Goal: Task Accomplishment & Management: Manage account settings

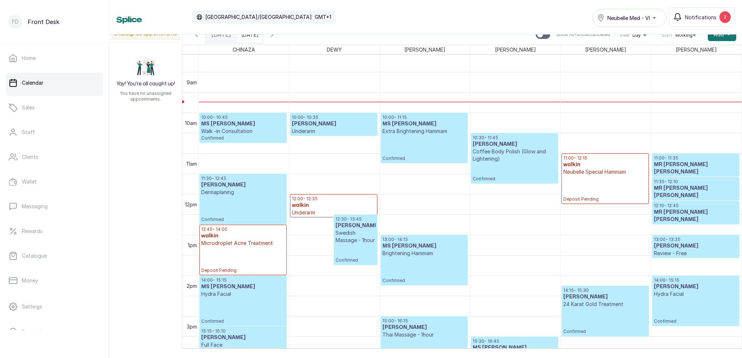
scroll to position [317, 0]
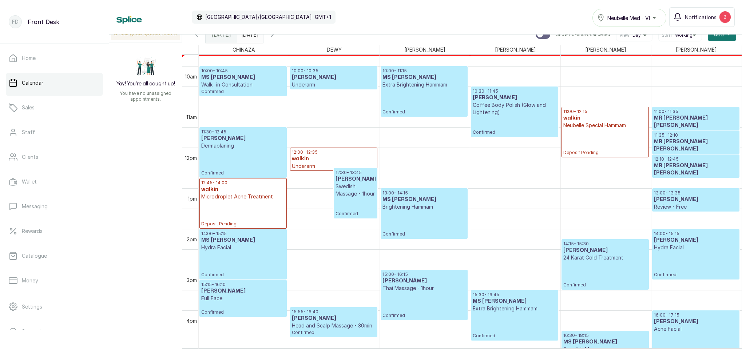
click at [247, 193] on p "Microdroplet Acne Treatment" at bounding box center [243, 196] width 84 height 7
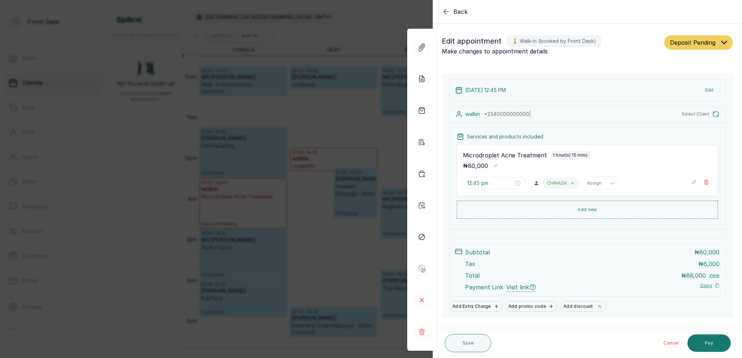
scroll to position [15, 0]
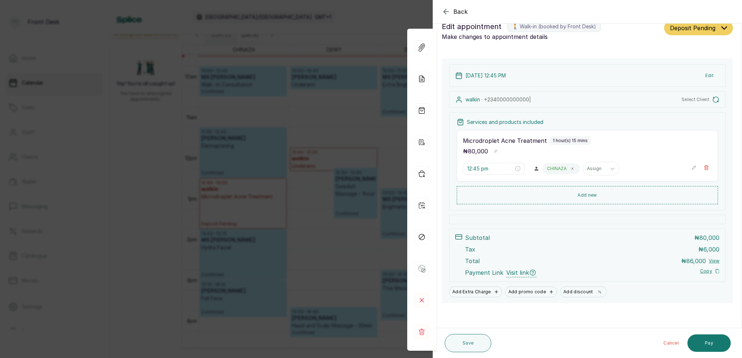
click at [447, 14] on icon "button" at bounding box center [446, 11] width 9 height 9
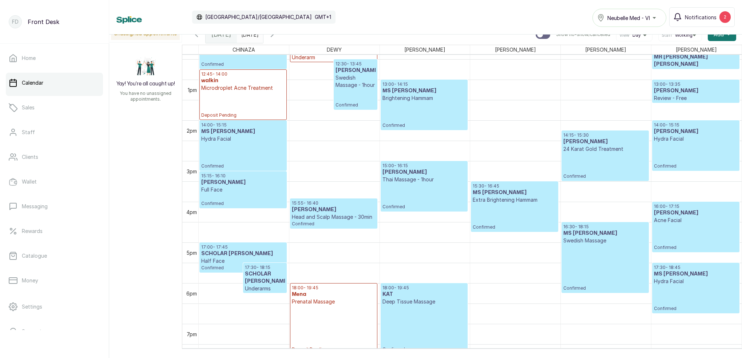
scroll to position [0, 0]
type input "dd/MM/yyyy"
click at [249, 37] on input "dd/MM/yyyy" at bounding box center [243, 33] width 12 height 12
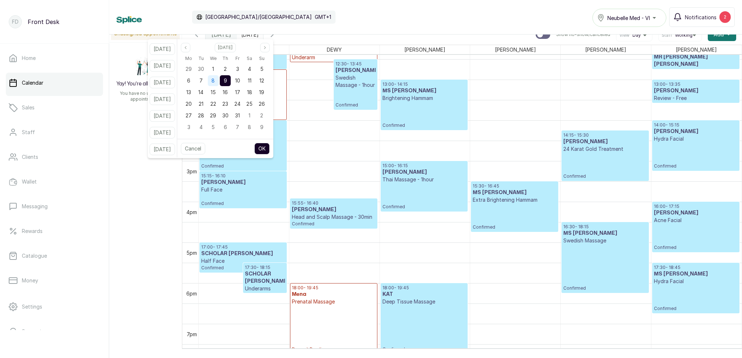
click at [215, 80] on span "8" at bounding box center [212, 80] width 3 height 6
click at [216, 92] on span "15" at bounding box center [213, 92] width 5 height 6
click at [231, 89] on div "16" at bounding box center [225, 92] width 11 height 11
click at [216, 91] on span "15" at bounding box center [213, 92] width 5 height 6
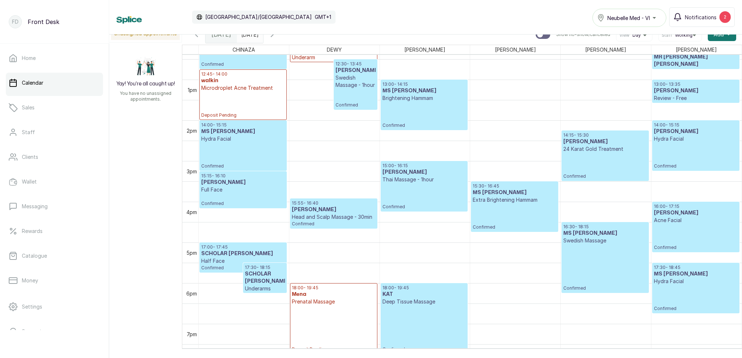
click at [321, 13] on div "Calendar [GEOGRAPHIC_DATA]/[GEOGRAPHIC_DATA] GMT+1 Neubelle Med - VI Notificati…" at bounding box center [425, 17] width 618 height 20
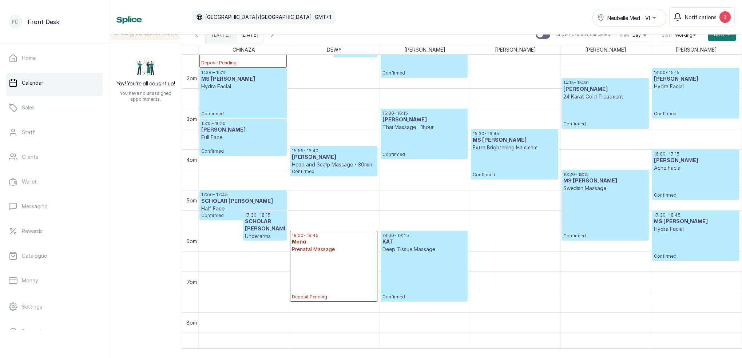
scroll to position [557, 0]
type input "dd/MM/yyyy"
click at [249, 37] on input "dd/MM/yyyy" at bounding box center [243, 33] width 12 height 12
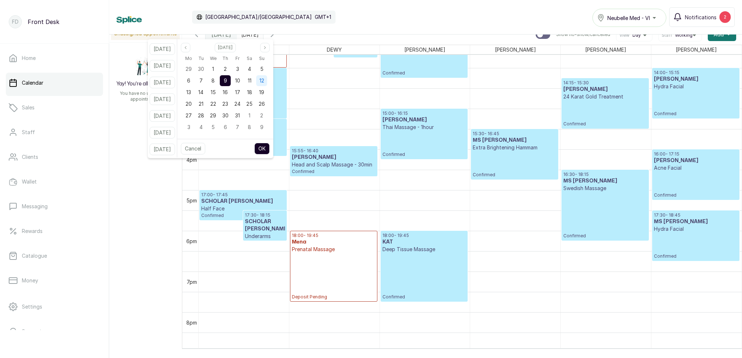
click at [267, 84] on div "12" at bounding box center [261, 80] width 11 height 11
click at [270, 151] on button "OK" at bounding box center [261, 149] width 15 height 12
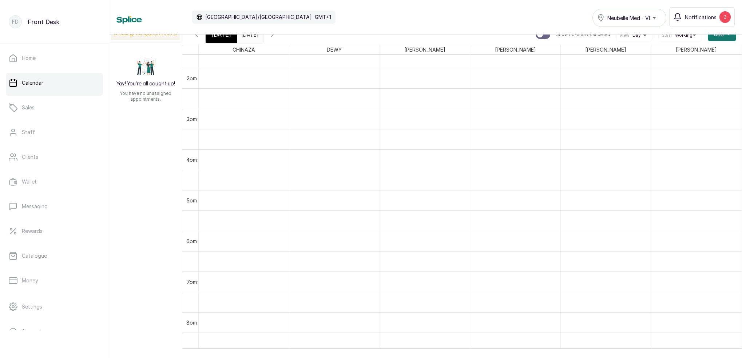
type input "[DATE]"
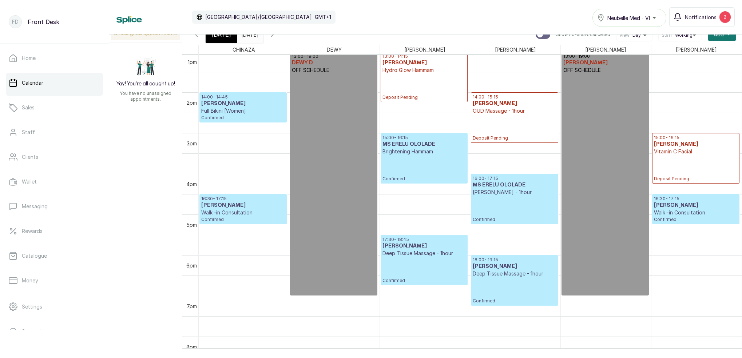
scroll to position [534, 0]
click at [197, 38] on icon "button" at bounding box center [196, 34] width 9 height 9
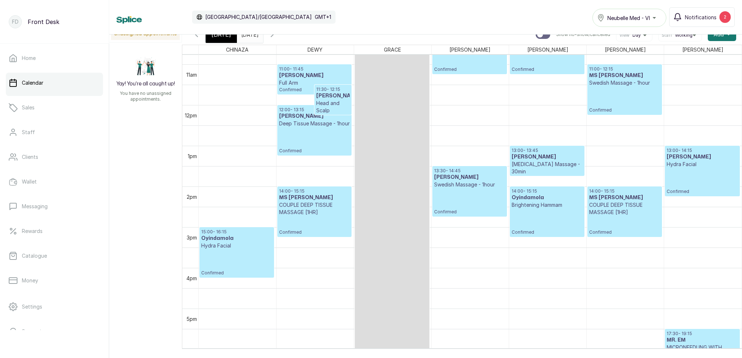
scroll to position [453, 0]
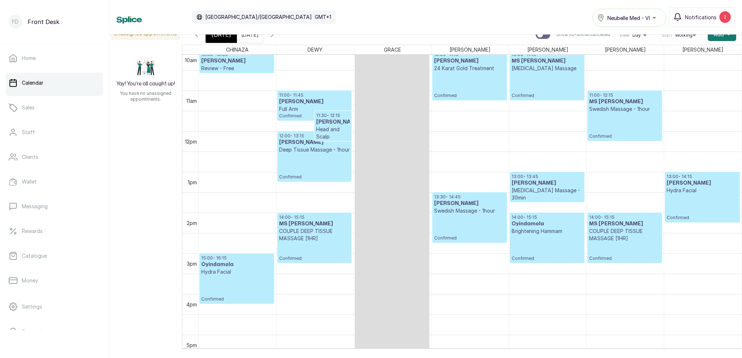
click at [197, 36] on icon "button" at bounding box center [196, 34] width 2 height 4
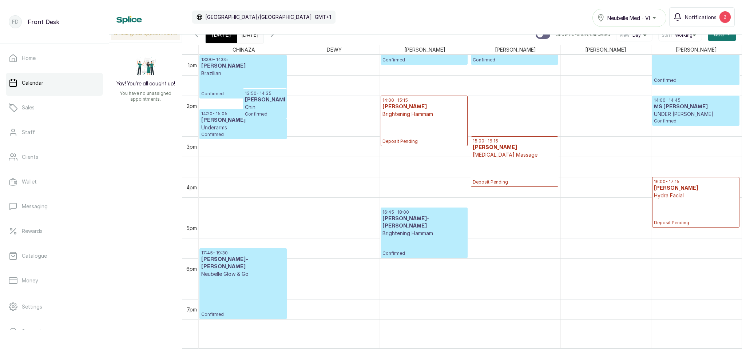
scroll to position [539, 0]
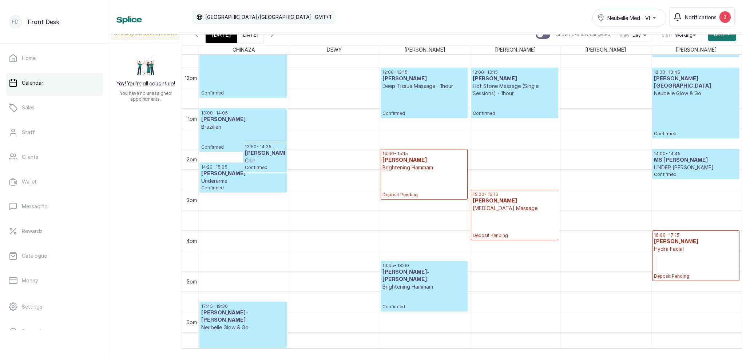
click at [229, 40] on div "[DATE]" at bounding box center [221, 34] width 31 height 17
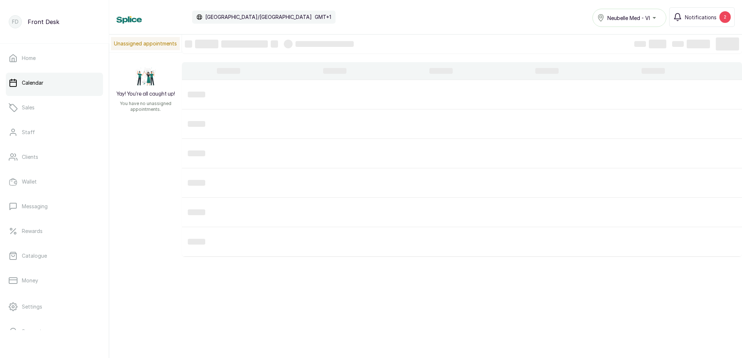
scroll to position [-1, 0]
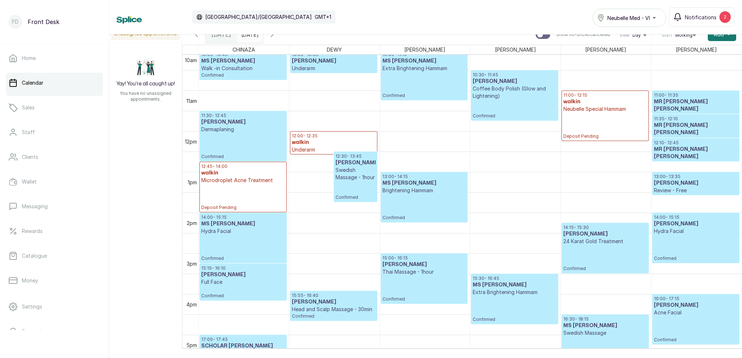
click at [593, 105] on h3 "walkin" at bounding box center [604, 101] width 83 height 7
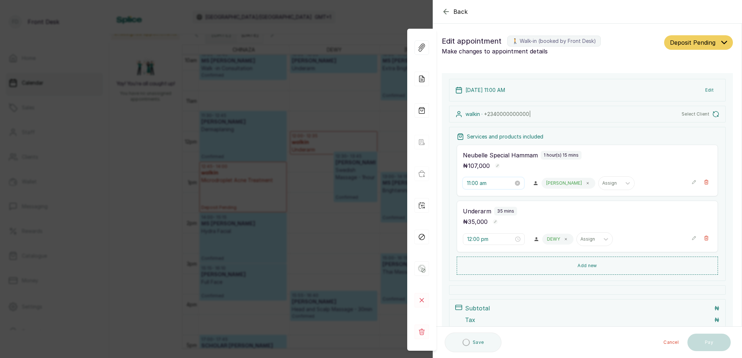
click at [479, 183] on input "11:00 am" at bounding box center [490, 183] width 47 height 8
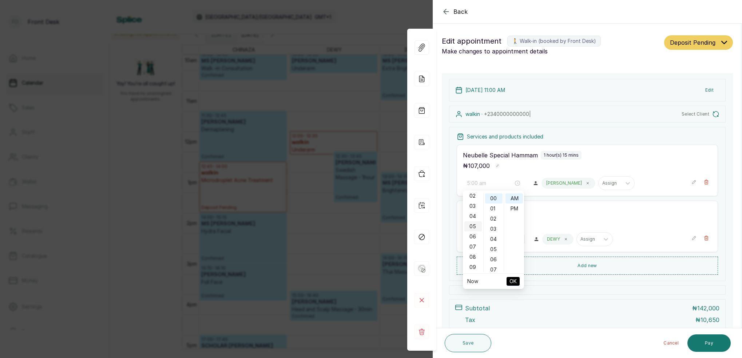
click at [474, 226] on div "05" at bounding box center [472, 227] width 17 height 10
click at [494, 199] on div "00" at bounding box center [493, 199] width 17 height 10
click at [514, 208] on div "PM" at bounding box center [513, 209] width 17 height 10
click at [518, 282] on button "OK" at bounding box center [512, 281] width 13 height 9
type input "12:00 pm"
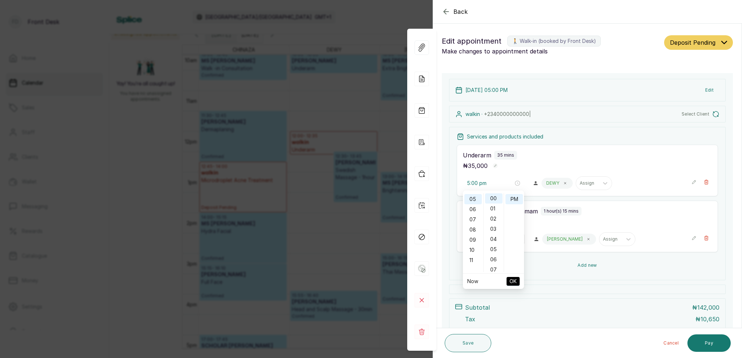
type input "5:00 pm"
click at [472, 183] on input "12:00 pm" at bounding box center [490, 183] width 47 height 8
click at [476, 247] on div "05" at bounding box center [472, 249] width 17 height 10
click at [495, 238] on div "30" at bounding box center [493, 237] width 17 height 10
click at [510, 204] on ul "AM PM" at bounding box center [514, 233] width 20 height 79
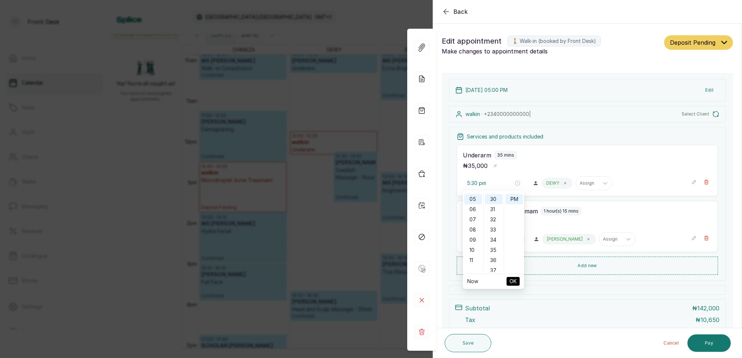
click at [514, 281] on span "OK" at bounding box center [512, 282] width 7 height 14
type input "5:00 pm"
type input "5:30 pm"
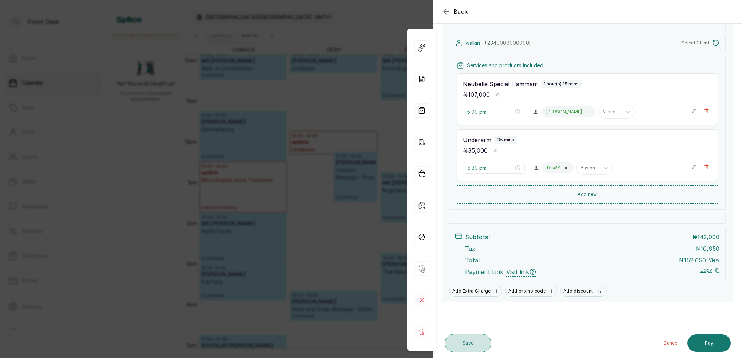
click at [481, 344] on button "Save" at bounding box center [468, 343] width 47 height 18
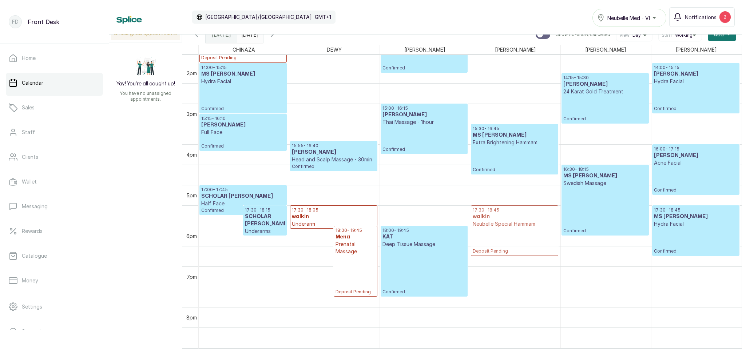
drag, startPoint x: 628, startPoint y: 210, endPoint x: 416, endPoint y: 205, distance: 211.5
click at [358, 218] on h3 "walkin" at bounding box center [333, 216] width 83 height 7
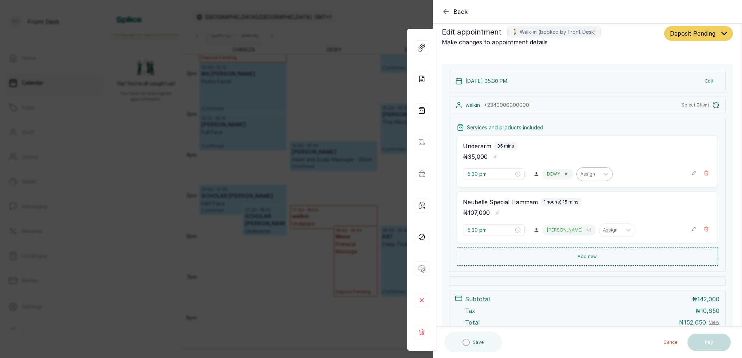
click at [567, 174] on icon at bounding box center [566, 174] width 4 height 4
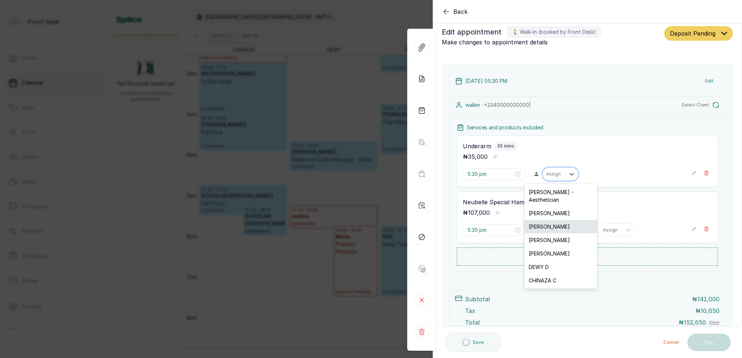
drag, startPoint x: 559, startPoint y: 173, endPoint x: 539, endPoint y: 214, distance: 45.2
click at [559, 173] on div "Assign" at bounding box center [553, 174] width 15 height 5
click at [549, 220] on div "[PERSON_NAME]" at bounding box center [560, 226] width 73 height 13
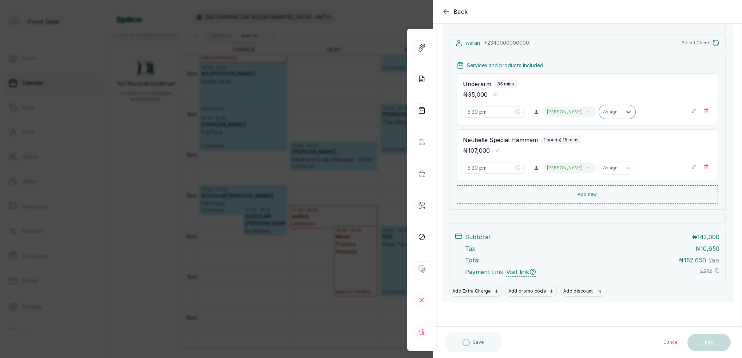
scroll to position [71, 0]
click at [364, 216] on div "Back Appointment Details Edit appointment 🚶 Walk-in (booked by Front Desk) Make…" at bounding box center [371, 179] width 742 height 358
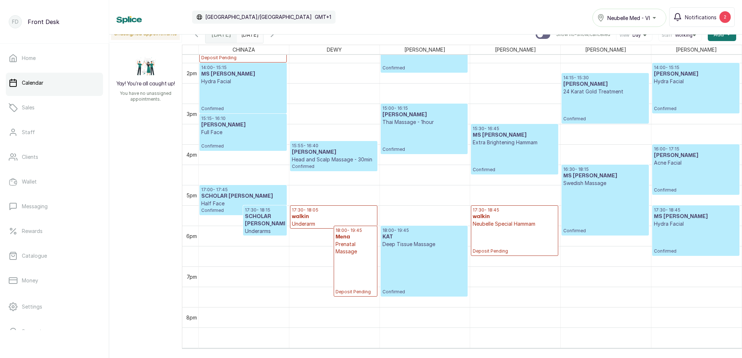
click at [529, 228] on p "Deposit Pending" at bounding box center [514, 241] width 83 height 27
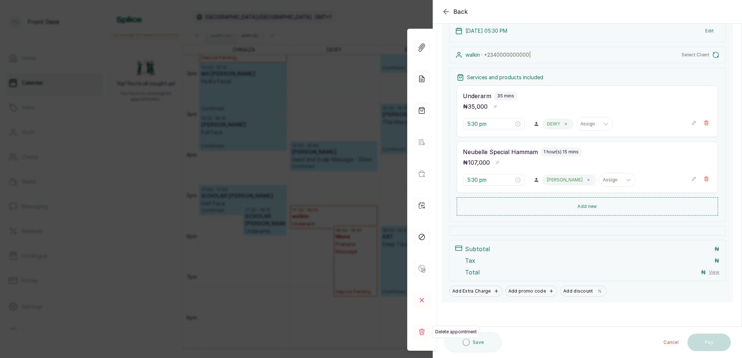
scroll to position [59, 0]
click at [425, 333] on rect at bounding box center [421, 332] width 15 height 15
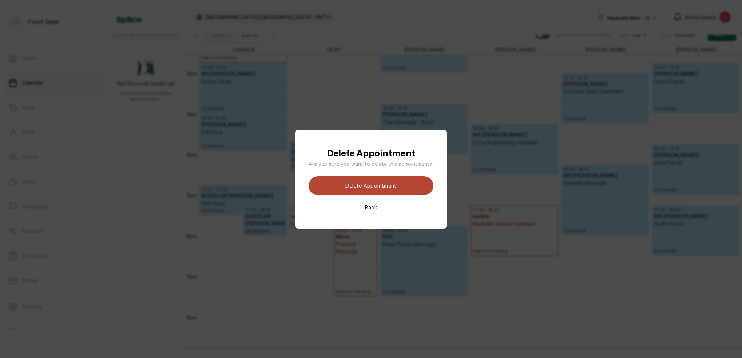
click at [398, 191] on button "Delete appointment" at bounding box center [371, 185] width 125 height 19
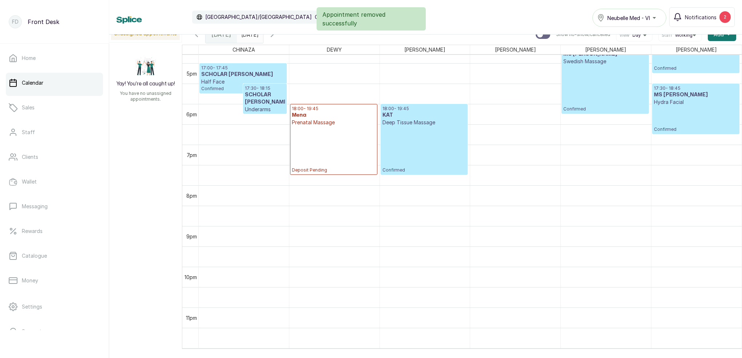
scroll to position [1, 0]
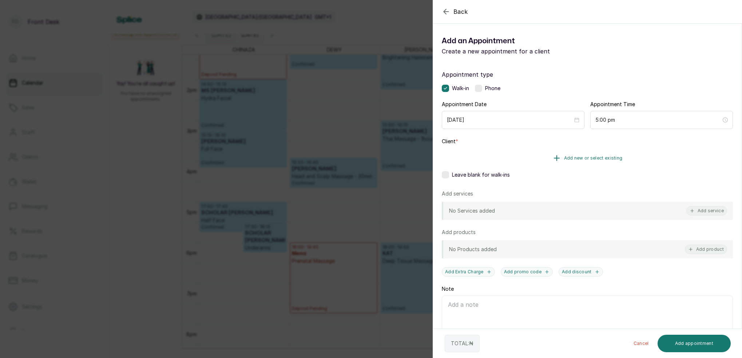
click at [606, 156] on span "Add new or select existing" at bounding box center [593, 158] width 59 height 6
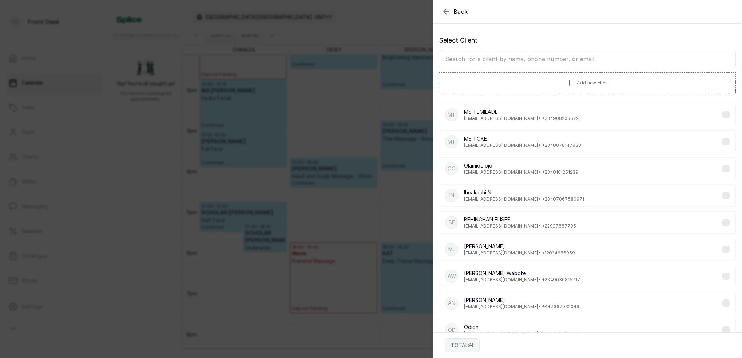
click at [557, 62] on input "text" at bounding box center [587, 59] width 297 height 18
type input "n"
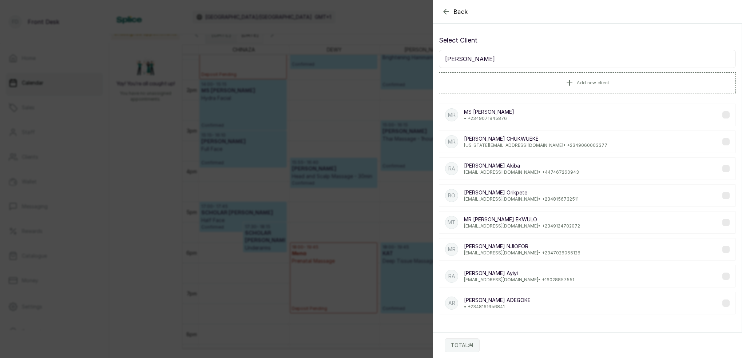
type input "[PERSON_NAME]"
click at [522, 115] on div "MR [PERSON_NAME] • [PHONE_NUMBER]" at bounding box center [587, 115] width 297 height 23
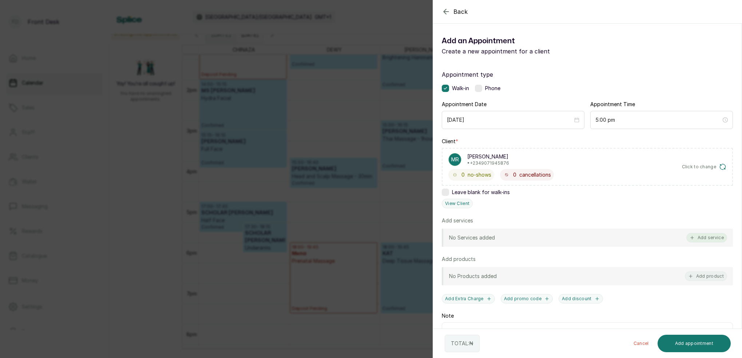
click at [702, 236] on button "Add service" at bounding box center [706, 237] width 41 height 9
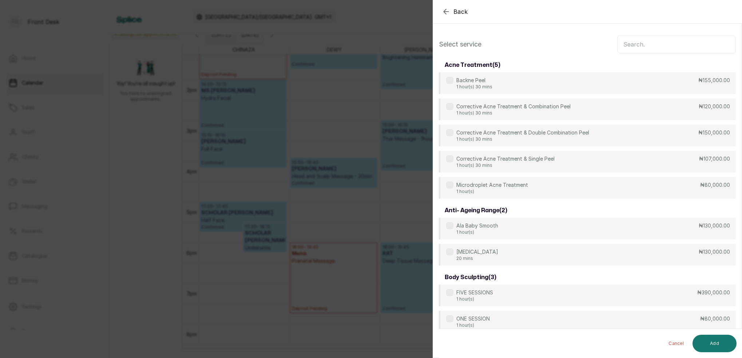
click at [637, 47] on input "text" at bounding box center [676, 44] width 119 height 18
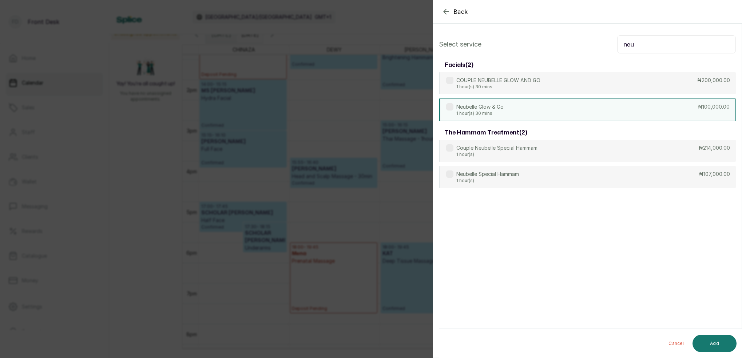
type input "neu"
click at [511, 112] on div "Neubelle Glow & Go 1 hour(s) 30 mins ₦100,000.00" at bounding box center [587, 110] width 297 height 23
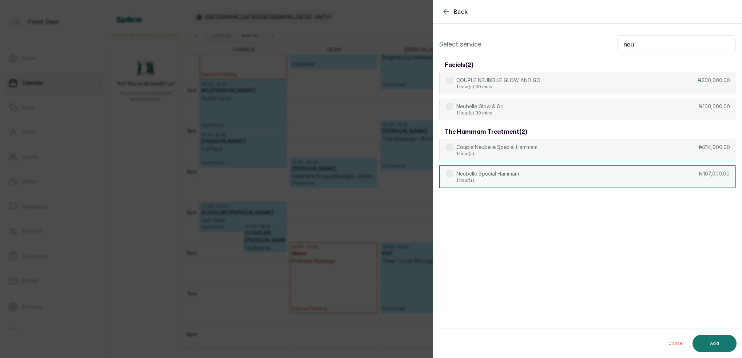
click at [496, 175] on p "Neubelle Special Hammam" at bounding box center [487, 173] width 63 height 7
click at [725, 337] on button "Add" at bounding box center [714, 343] width 44 height 17
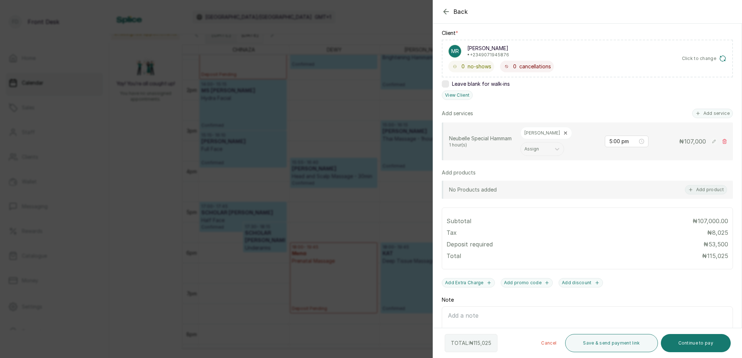
scroll to position [110, 0]
click at [717, 110] on button "Add service" at bounding box center [712, 111] width 41 height 9
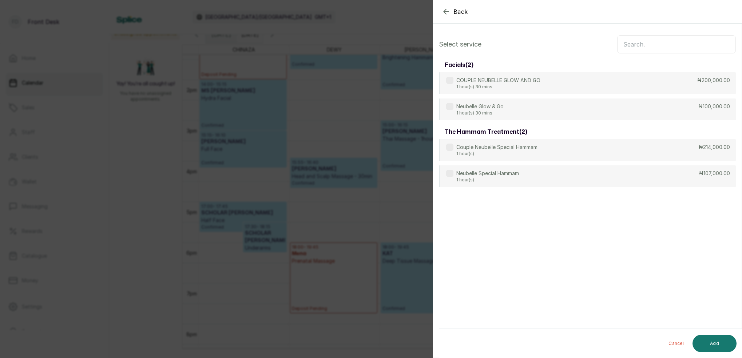
click at [669, 47] on input "text" at bounding box center [676, 44] width 119 height 18
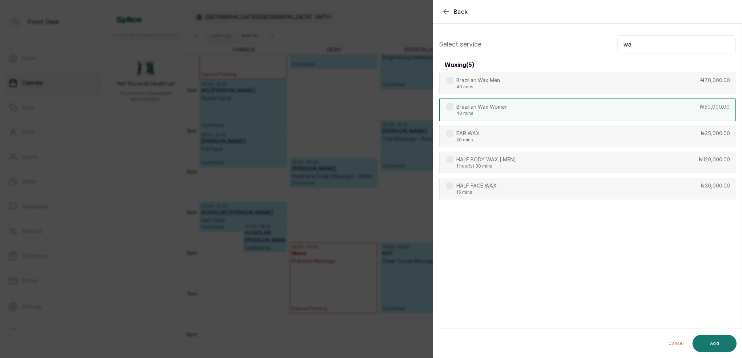
type input "w"
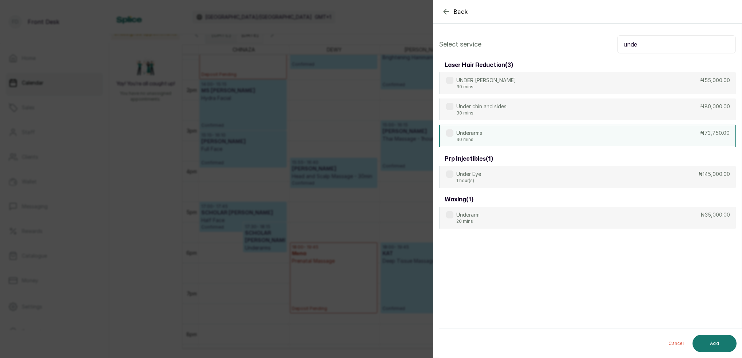
type input "unde"
click at [470, 136] on p "Underarms" at bounding box center [469, 133] width 26 height 7
click at [473, 136] on p "Underarms" at bounding box center [469, 133] width 26 height 7
drag, startPoint x: 475, startPoint y: 136, endPoint x: 478, endPoint y: 133, distance: 4.1
click at [477, 133] on p "Underarms" at bounding box center [469, 133] width 26 height 7
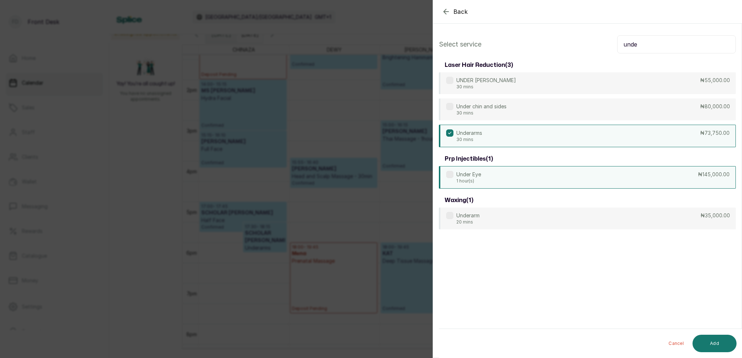
drag, startPoint x: 478, startPoint y: 135, endPoint x: 477, endPoint y: 180, distance: 45.9
click at [478, 135] on p "Underarms" at bounding box center [469, 133] width 26 height 7
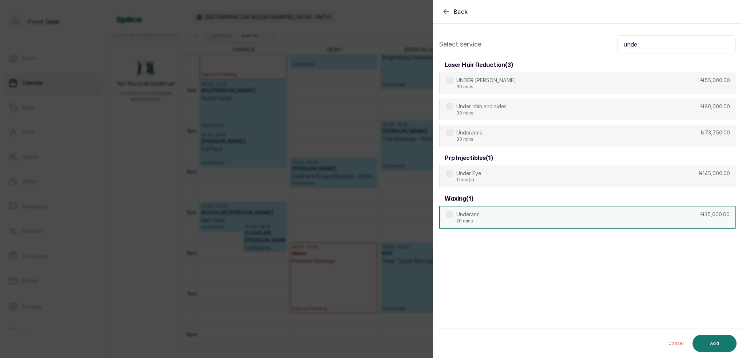
click at [473, 220] on p "20 mins" at bounding box center [467, 221] width 23 height 6
click at [725, 347] on button "Add" at bounding box center [714, 343] width 44 height 17
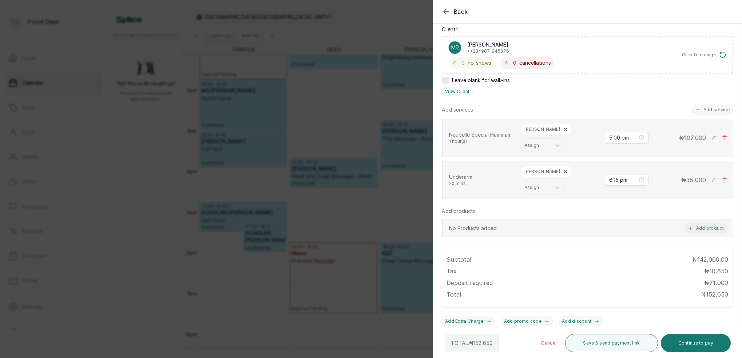
scroll to position [113, 0]
click at [614, 180] on input "6:15 pm" at bounding box center [623, 179] width 28 height 8
click at [615, 234] on div "05" at bounding box center [614, 236] width 17 height 10
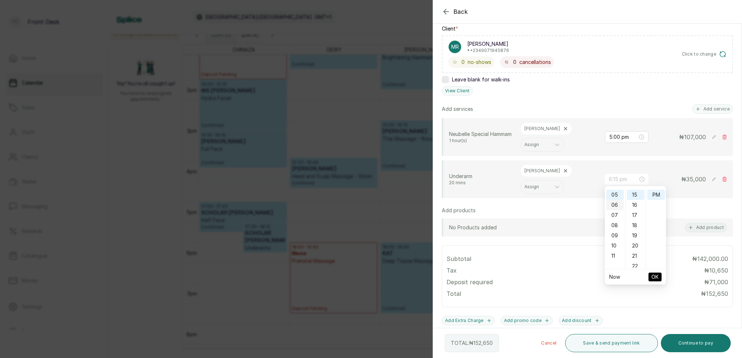
click at [615, 204] on div "06" at bounding box center [614, 205] width 17 height 10
type input "6:00 pm"
click at [636, 196] on div "00" at bounding box center [635, 194] width 17 height 10
drag, startPoint x: 658, startPoint y: 195, endPoint x: 663, endPoint y: 247, distance: 51.9
click at [658, 195] on div "PM" at bounding box center [655, 195] width 17 height 10
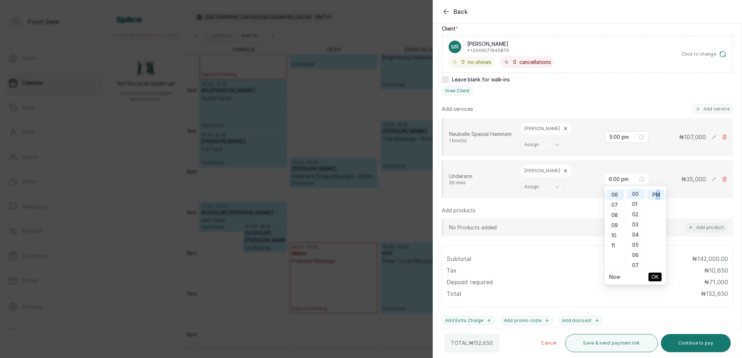
drag, startPoint x: 660, startPoint y: 275, endPoint x: 664, endPoint y: 276, distance: 4.1
click at [660, 275] on button "OK" at bounding box center [654, 277] width 13 height 9
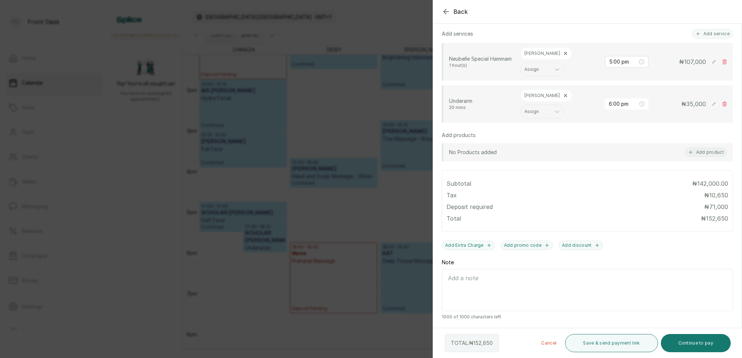
drag, startPoint x: 698, startPoint y: 344, endPoint x: 687, endPoint y: 325, distance: 22.3
click at [698, 344] on button "Continue to pay" at bounding box center [696, 343] width 70 height 18
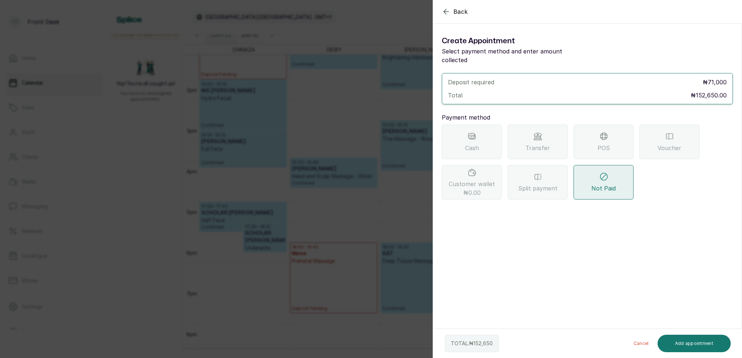
drag, startPoint x: 542, startPoint y: 142, endPoint x: 541, endPoint y: 158, distance: 15.3
click at [541, 144] on span "Transfer" at bounding box center [537, 148] width 24 height 9
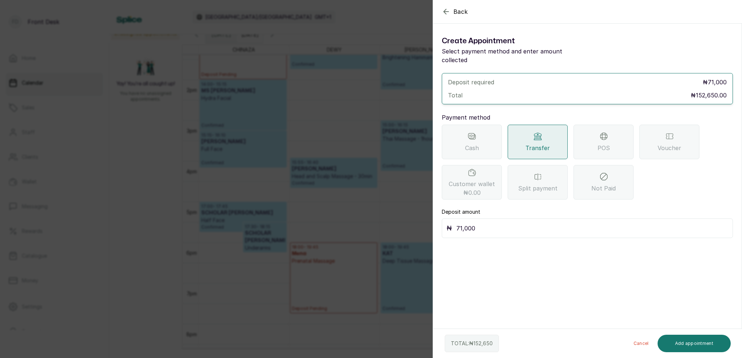
click at [512, 223] on input "71,000" at bounding box center [592, 228] width 272 height 10
type input "7"
type input "152,650"
click at [712, 341] on button "Add appointment" at bounding box center [693, 343] width 73 height 17
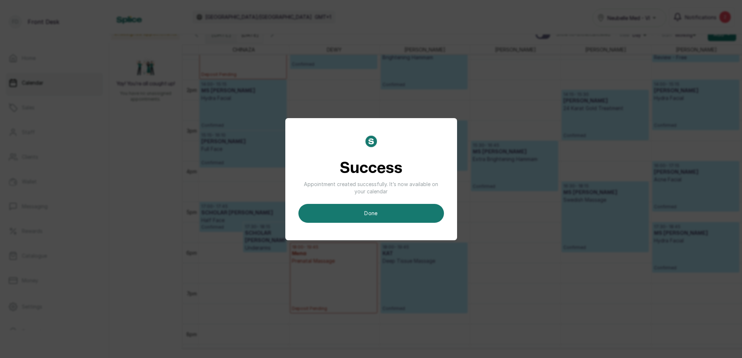
drag, startPoint x: 392, startPoint y: 208, endPoint x: 494, endPoint y: 156, distance: 114.7
click at [395, 206] on button "done" at bounding box center [371, 213] width 146 height 19
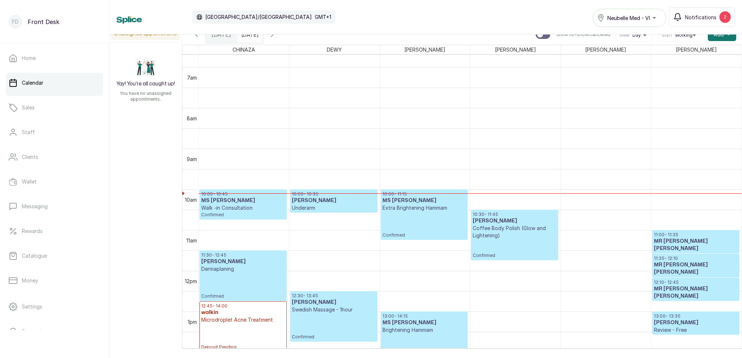
scroll to position [257, 0]
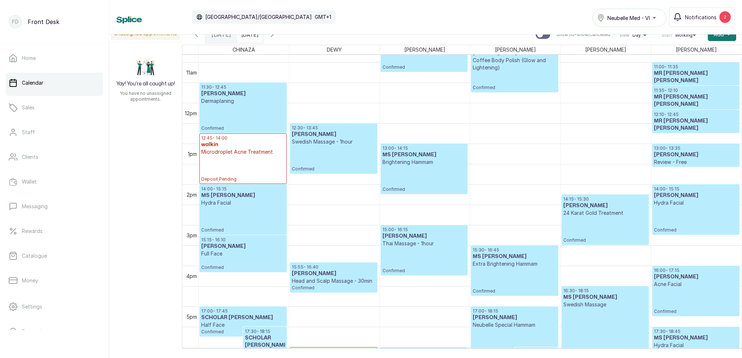
click at [273, 34] on div "Calendar [GEOGRAPHIC_DATA]/[GEOGRAPHIC_DATA] GMT+1 Neubelle Med - VI Notificati…" at bounding box center [425, 17] width 633 height 35
click at [263, 36] on span at bounding box center [256, 33] width 14 height 12
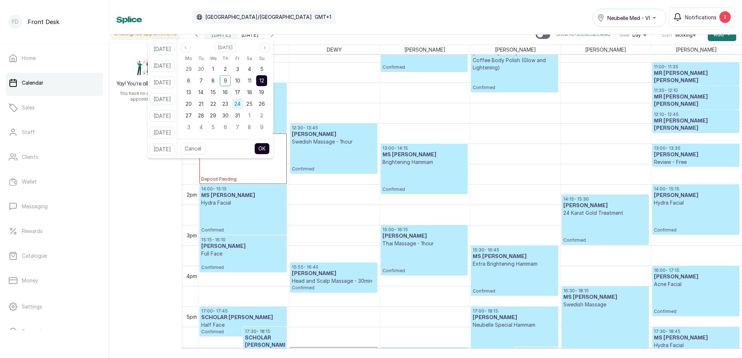
drag, startPoint x: 220, startPoint y: 90, endPoint x: 250, endPoint y: 105, distance: 33.4
click at [216, 91] on span "15" at bounding box center [213, 92] width 5 height 6
click at [270, 151] on button "OK" at bounding box center [261, 149] width 15 height 12
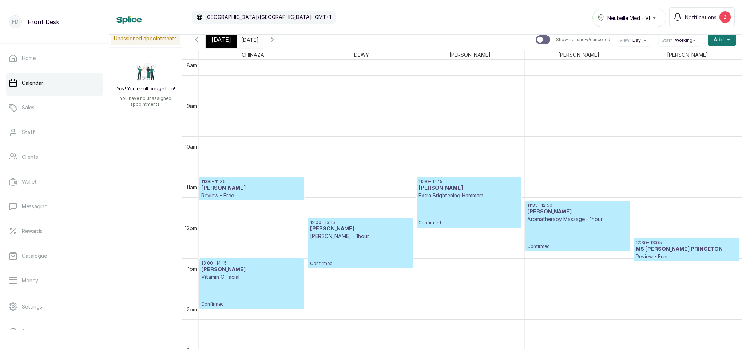
click at [222, 45] on div "[DATE]" at bounding box center [221, 39] width 31 height 17
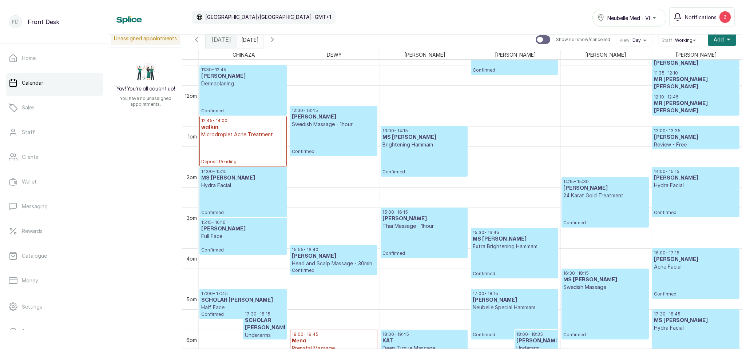
click at [273, 41] on icon "button" at bounding box center [272, 39] width 2 height 4
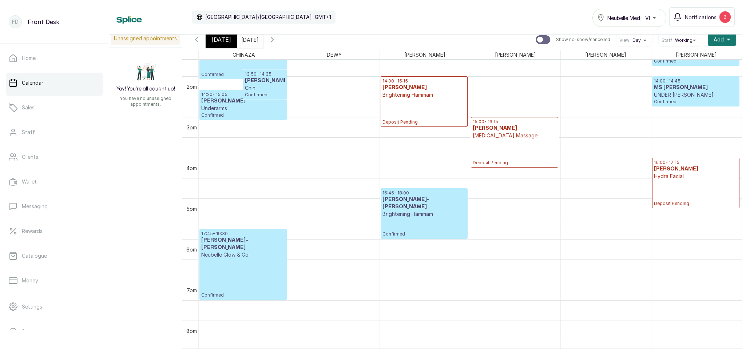
scroll to position [11, 0]
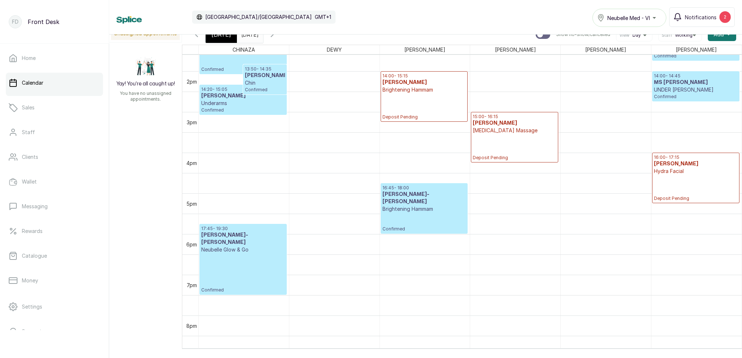
click at [195, 36] on icon "button" at bounding box center [196, 34] width 9 height 9
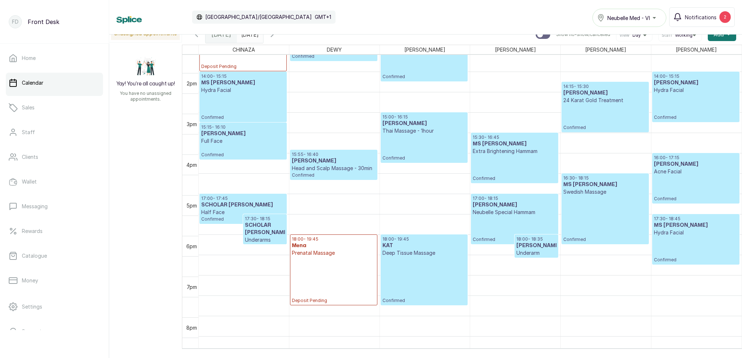
scroll to position [554, 0]
click at [263, 39] on div "[DATE]" at bounding box center [250, 32] width 26 height 13
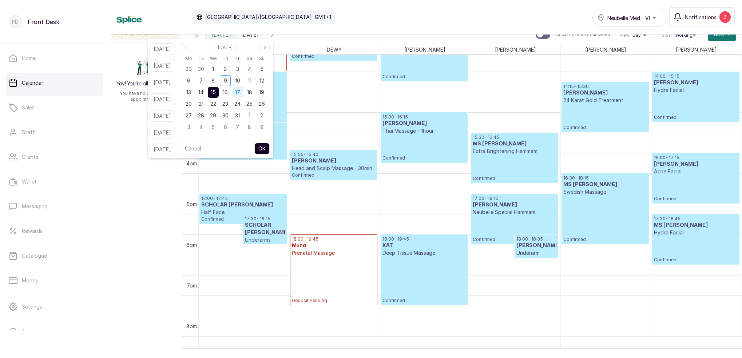
scroll to position [0, 0]
click at [240, 92] on span "17" at bounding box center [237, 92] width 5 height 6
click at [268, 149] on button "OK" at bounding box center [261, 149] width 15 height 12
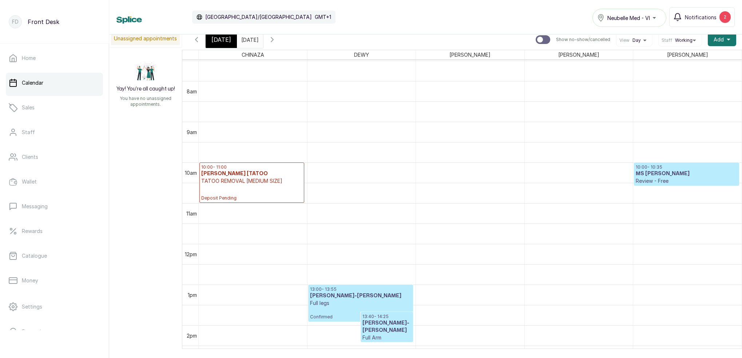
scroll to position [378, 0]
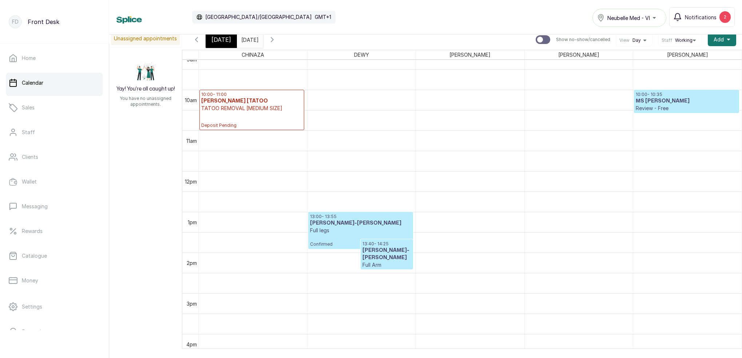
click at [249, 36] on input "[DATE]" at bounding box center [243, 38] width 12 height 12
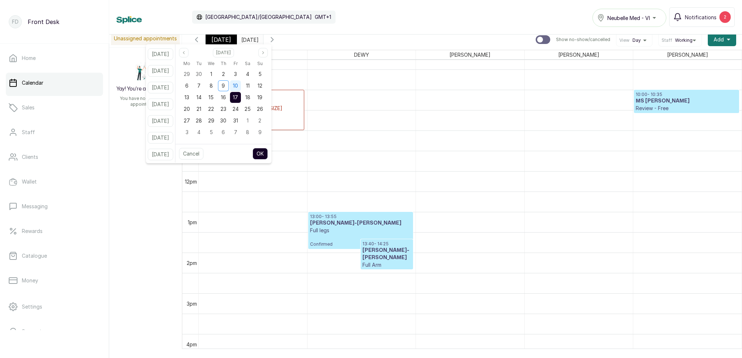
click at [238, 84] on span "10" at bounding box center [235, 86] width 5 height 6
drag, startPoint x: 260, startPoint y: 86, endPoint x: 271, endPoint y: 112, distance: 28.3
click at [253, 86] on div "11" at bounding box center [247, 85] width 11 height 11
click at [268, 155] on button "OK" at bounding box center [259, 154] width 15 height 12
type input "[DATE]"
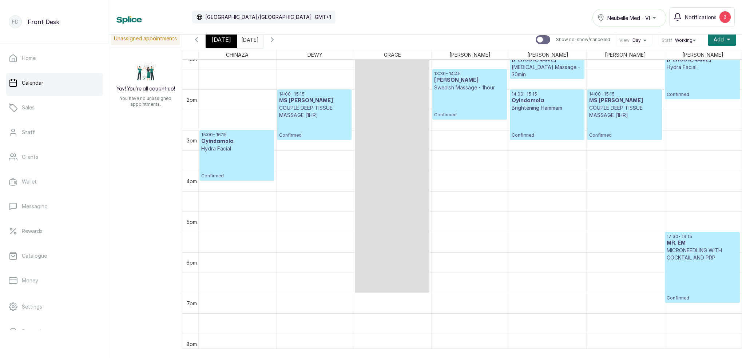
scroll to position [548, 0]
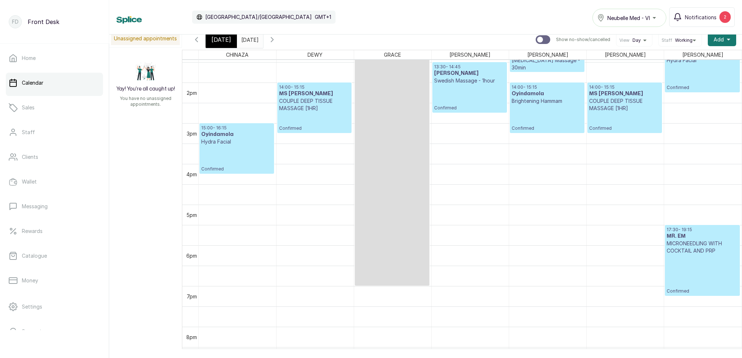
click at [228, 45] on div "[DATE]" at bounding box center [221, 39] width 31 height 17
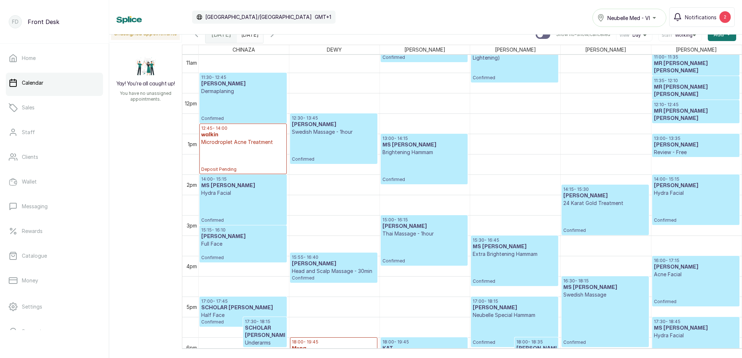
scroll to position [448, 0]
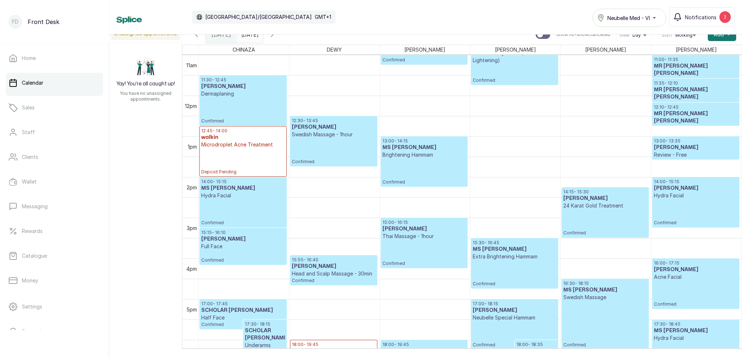
click at [223, 35] on span "[DATE]" at bounding box center [221, 34] width 20 height 9
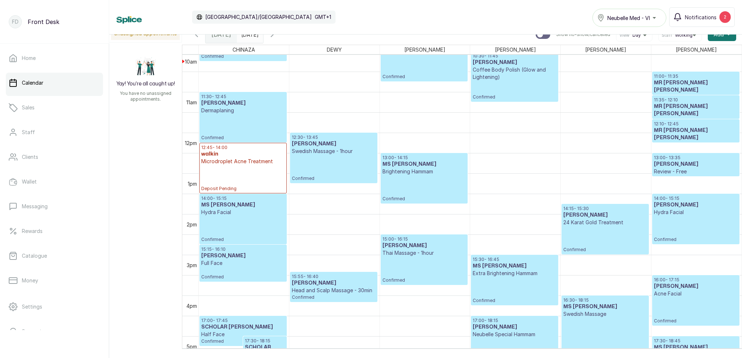
scroll to position [411, 0]
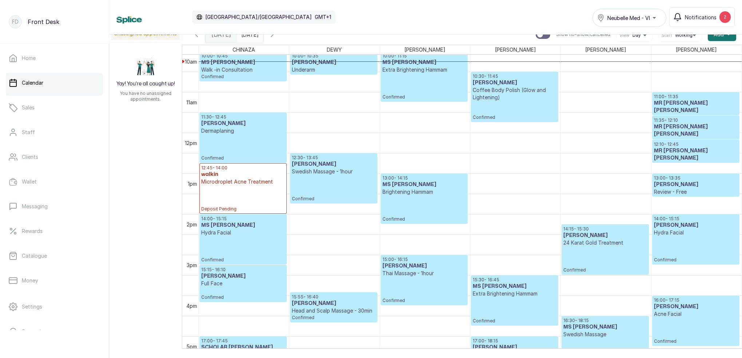
click at [277, 37] on icon "button" at bounding box center [272, 34] width 9 height 9
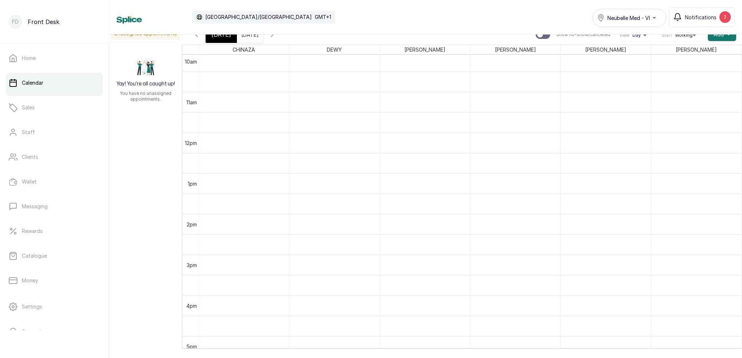
scroll to position [245, 0]
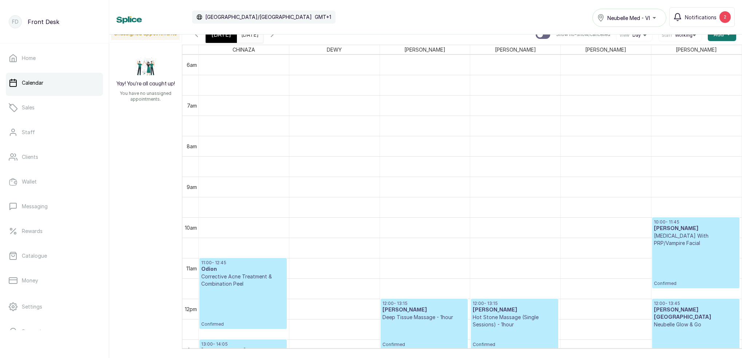
click at [198, 37] on icon "button" at bounding box center [196, 34] width 9 height 9
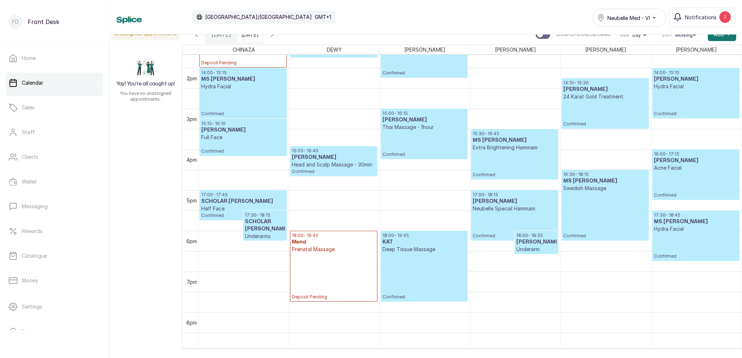
drag, startPoint x: 291, startPoint y: 40, endPoint x: 310, endPoint y: 53, distance: 23.0
click at [281, 40] on button "Show no-show/cancelled" at bounding box center [271, 34] width 17 height 17
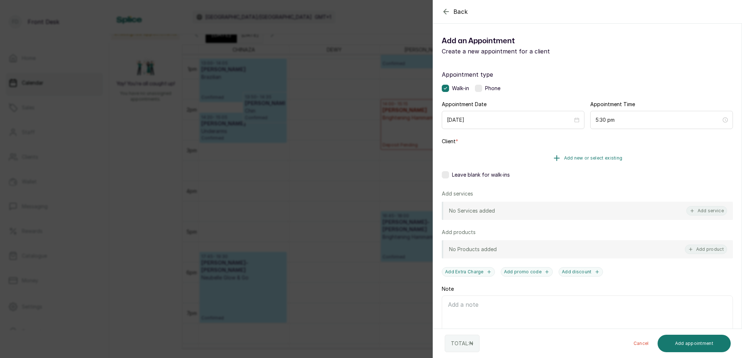
click at [604, 160] on span "Add new or select existing" at bounding box center [593, 158] width 59 height 6
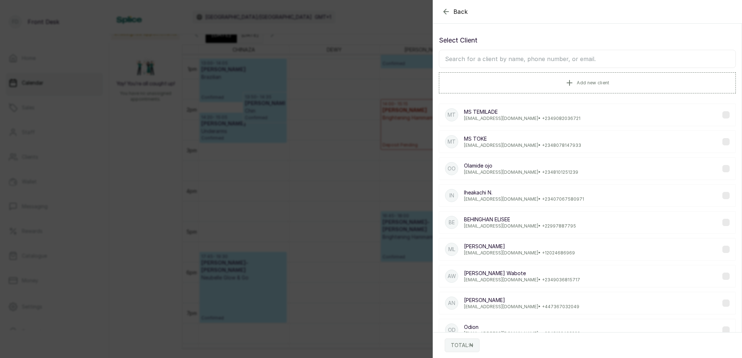
click at [538, 62] on input "text" at bounding box center [587, 59] width 297 height 18
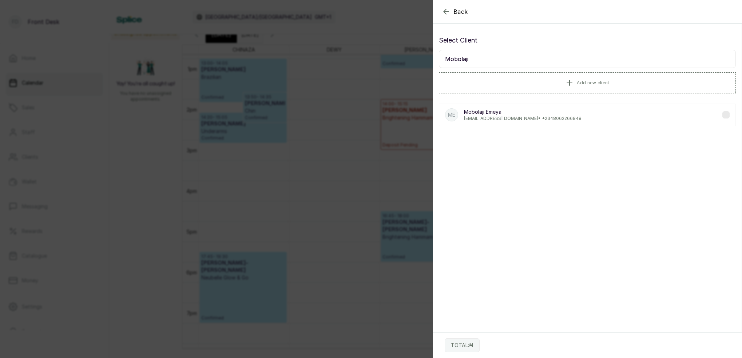
type input "Mobolaji"
click at [482, 116] on p "[EMAIL_ADDRESS][DOMAIN_NAME] • [PHONE_NUMBER]" at bounding box center [523, 119] width 118 height 6
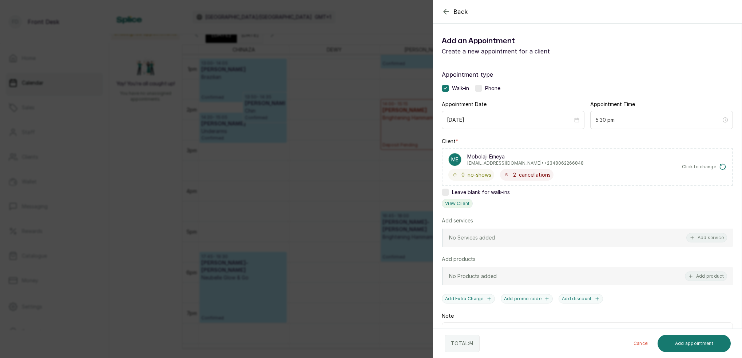
click at [457, 202] on button "View Client" at bounding box center [457, 203] width 31 height 9
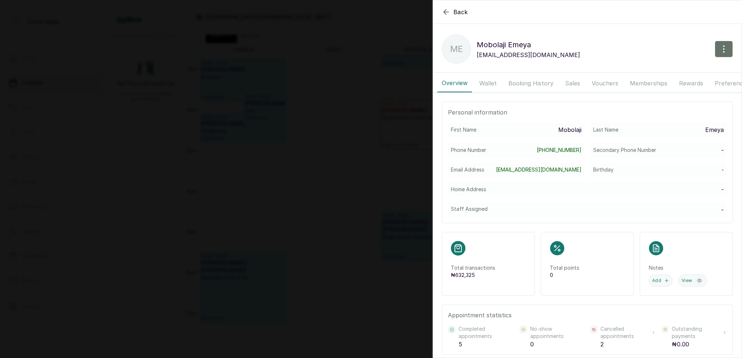
click at [520, 84] on button "Booking History" at bounding box center [531, 83] width 54 height 18
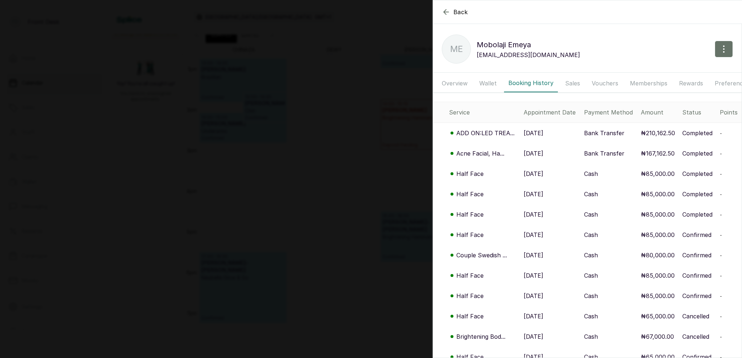
click at [520, 85] on button "Booking History" at bounding box center [531, 83] width 54 height 18
click at [474, 152] on p "Acne Facial, Ha..." at bounding box center [480, 153] width 48 height 9
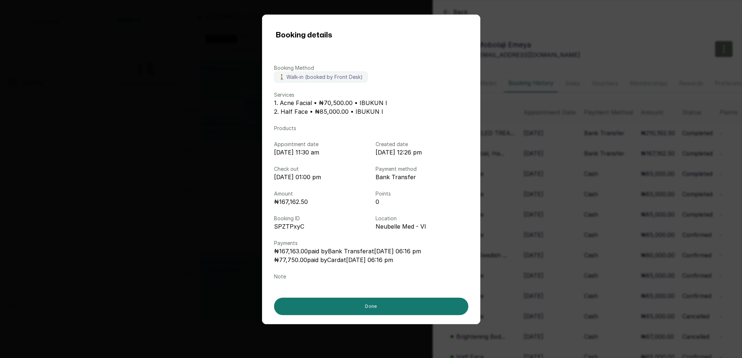
click at [569, 32] on div "Booking details Booking Method 🚶 Walk-in (booked by Front Desk) Services 1. Acn…" at bounding box center [371, 179] width 742 height 358
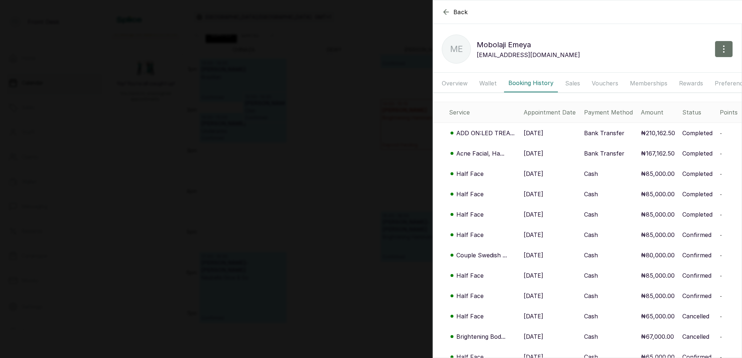
click at [476, 173] on p "Half Face" at bounding box center [469, 174] width 27 height 9
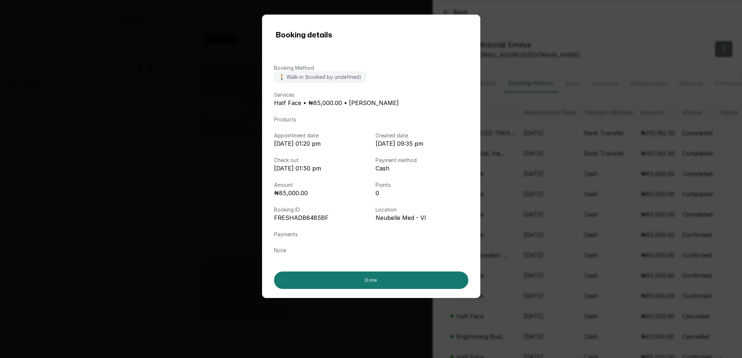
drag, startPoint x: 558, startPoint y: 41, endPoint x: 550, endPoint y: 37, distance: 8.5
click at [558, 40] on div "Booking details Booking Method 🚶 Walk-in (booked by undefined) Services Half Fa…" at bounding box center [371, 179] width 742 height 358
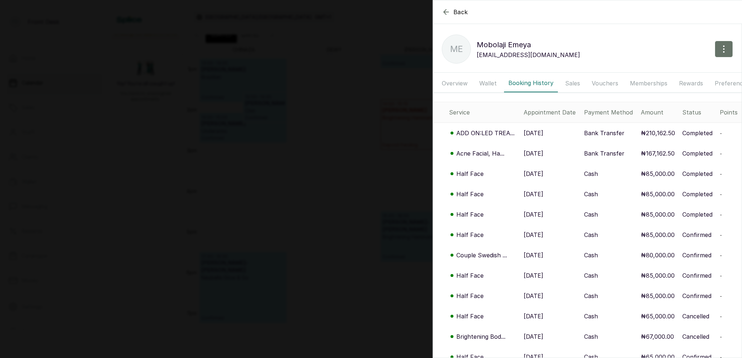
click at [446, 15] on icon "button" at bounding box center [446, 12] width 9 height 9
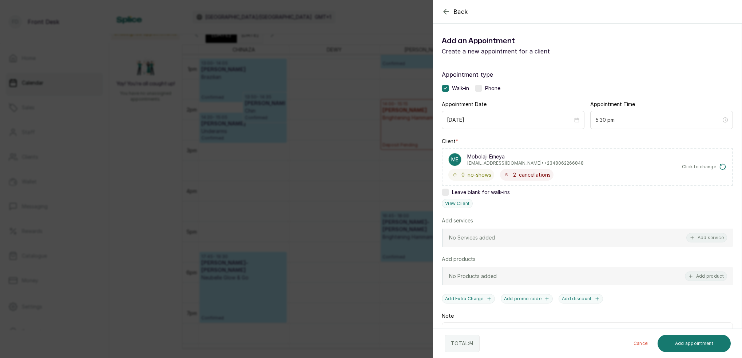
click at [446, 15] on icon "button" at bounding box center [446, 11] width 9 height 9
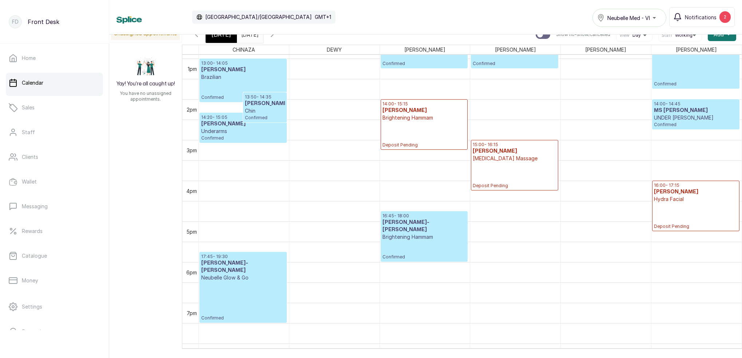
click at [277, 35] on icon "button" at bounding box center [272, 34] width 9 height 9
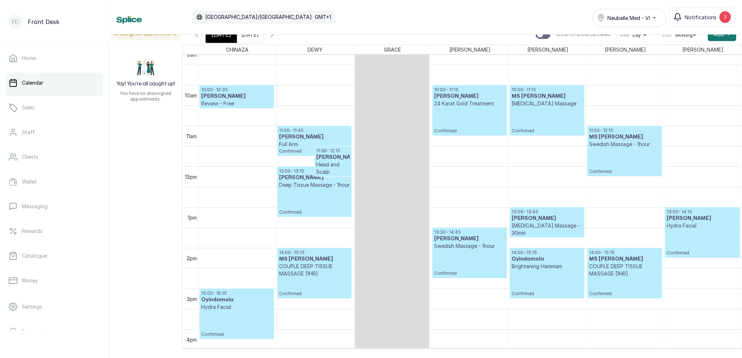
scroll to position [395, 0]
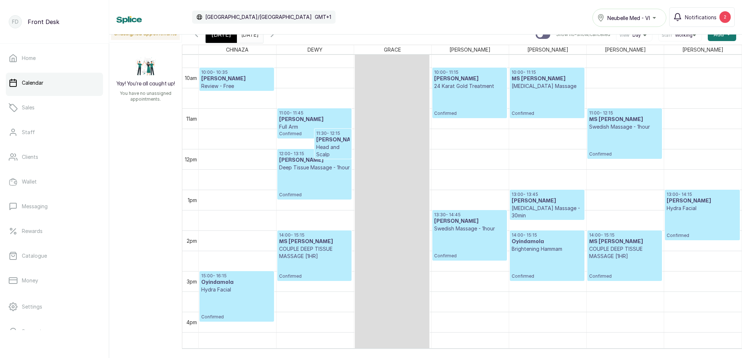
click at [229, 40] on div "[DATE]" at bounding box center [221, 34] width 31 height 17
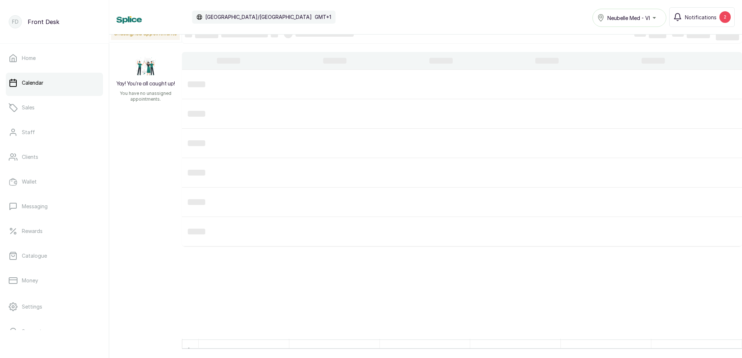
scroll to position [0, 0]
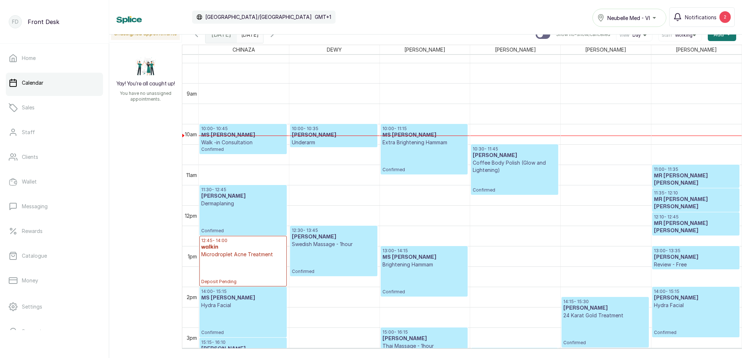
click at [277, 36] on icon "button" at bounding box center [272, 34] width 9 height 9
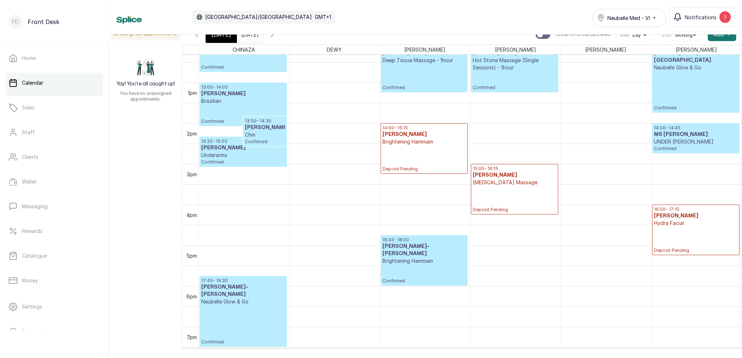
click at [277, 37] on icon "button" at bounding box center [272, 34] width 9 height 9
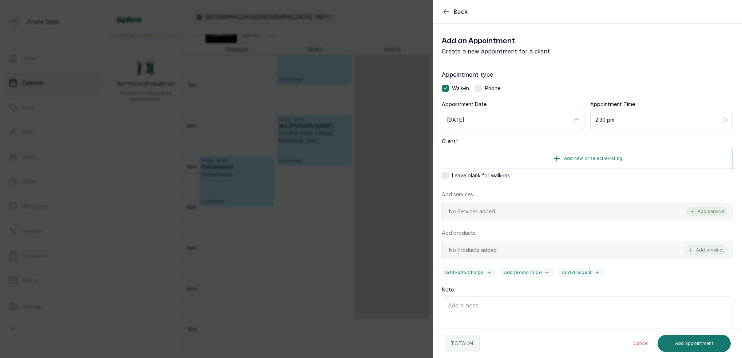
click at [705, 209] on button "Add service" at bounding box center [706, 211] width 41 height 9
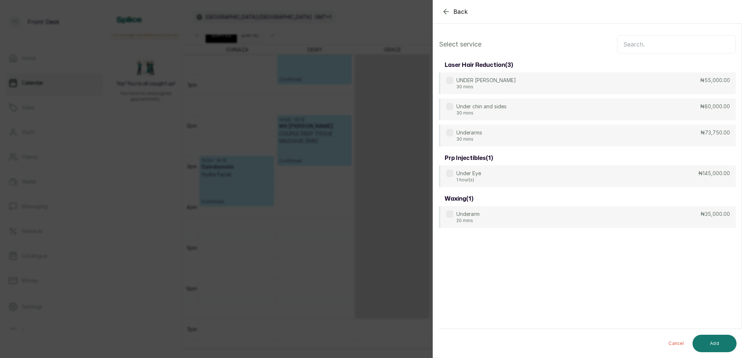
click at [655, 48] on input "text" at bounding box center [676, 44] width 119 height 18
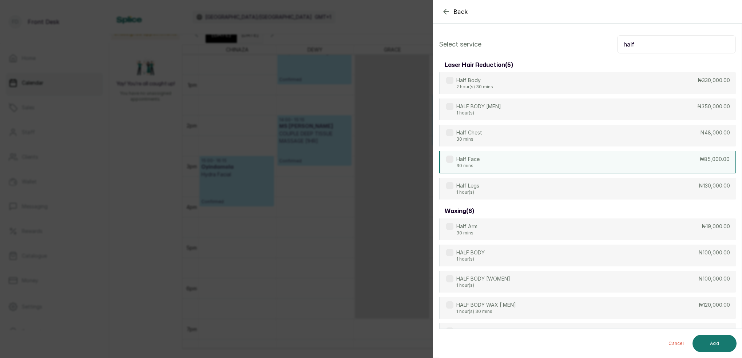
type input "half"
drag, startPoint x: 483, startPoint y: 159, endPoint x: 549, endPoint y: 172, distance: 67.4
click at [483, 159] on div "Half Face 30 mins ₦85,000.00" at bounding box center [587, 162] width 297 height 23
click at [714, 343] on button "Add" at bounding box center [714, 343] width 44 height 17
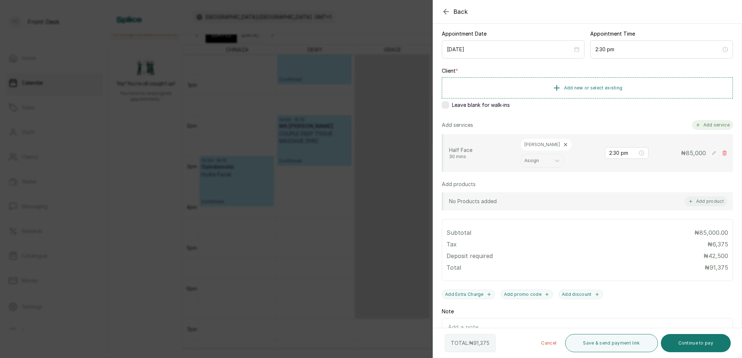
click at [721, 126] on button "Add service" at bounding box center [712, 124] width 41 height 9
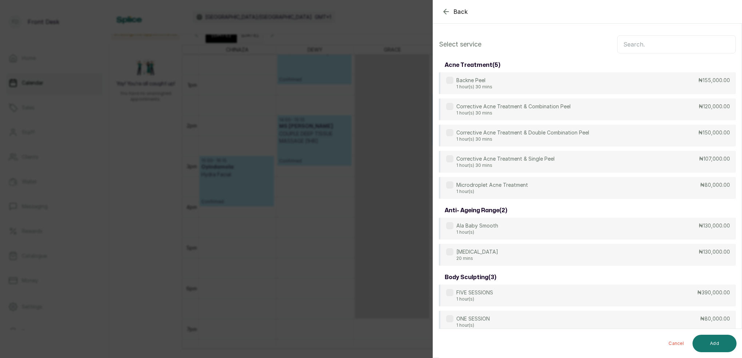
click at [656, 45] on input "text" at bounding box center [676, 44] width 119 height 18
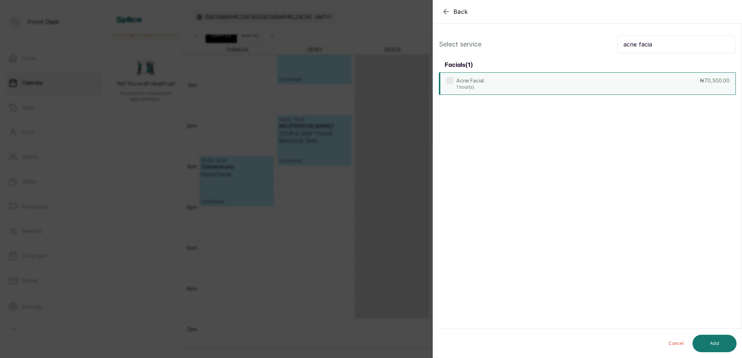
type input "acne facia"
drag, startPoint x: 490, startPoint y: 75, endPoint x: 500, endPoint y: 85, distance: 13.9
click at [490, 76] on div "Acne Facial 1 hour(s) ₦70,500.00" at bounding box center [587, 83] width 297 height 23
click at [717, 343] on button "Add" at bounding box center [714, 343] width 44 height 17
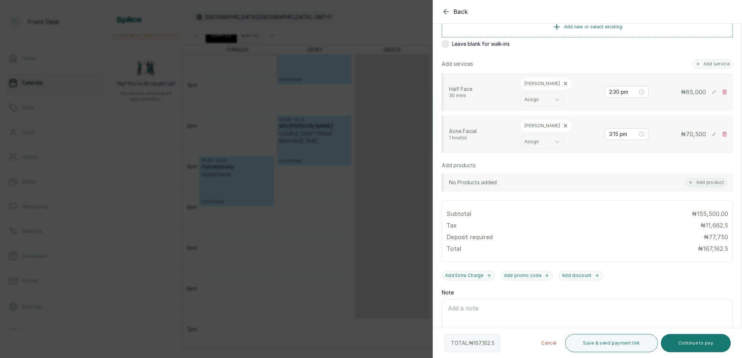
scroll to position [131, 0]
click at [269, 200] on div "Back Add Appointment Add an Appointment Create a new appointment for a client A…" at bounding box center [371, 179] width 742 height 358
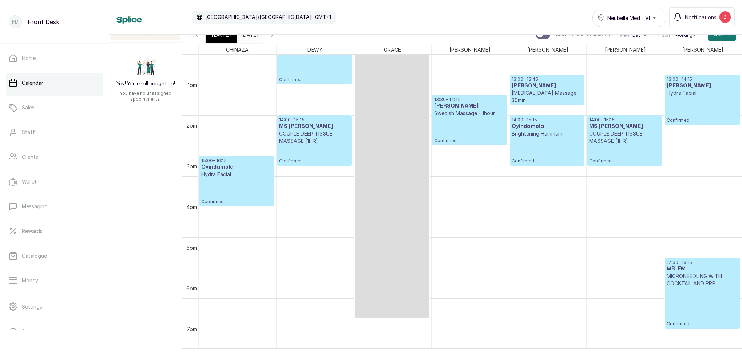
click at [196, 36] on icon "button" at bounding box center [196, 34] width 9 height 9
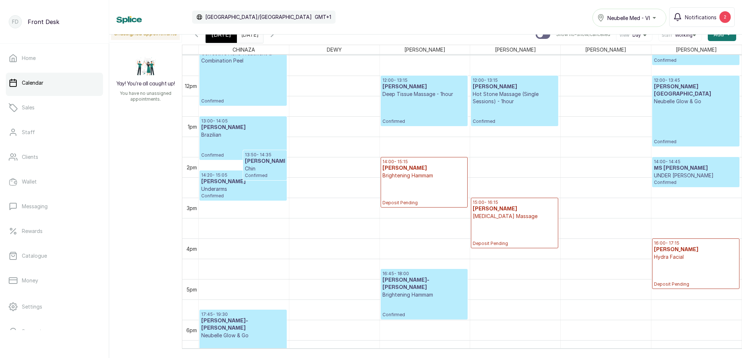
scroll to position [435, 0]
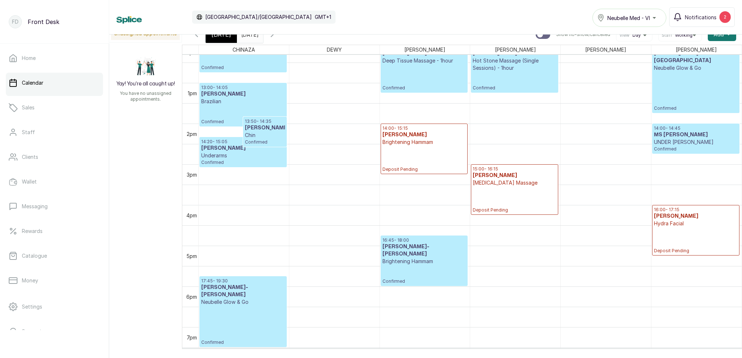
click at [223, 38] on span "[DATE]" at bounding box center [221, 34] width 20 height 9
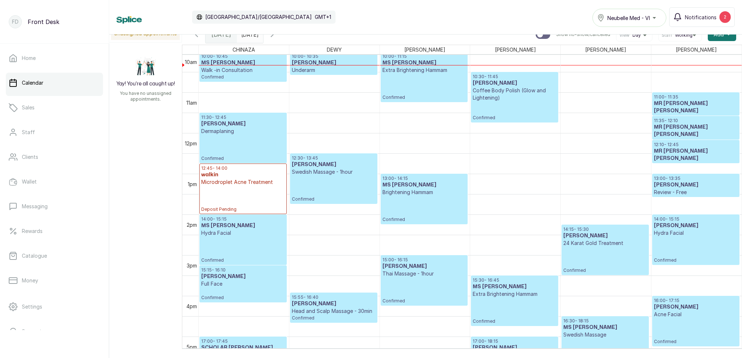
drag, startPoint x: 290, startPoint y: 35, endPoint x: 295, endPoint y: 39, distance: 7.0
click at [277, 35] on icon "button" at bounding box center [272, 34] width 9 height 9
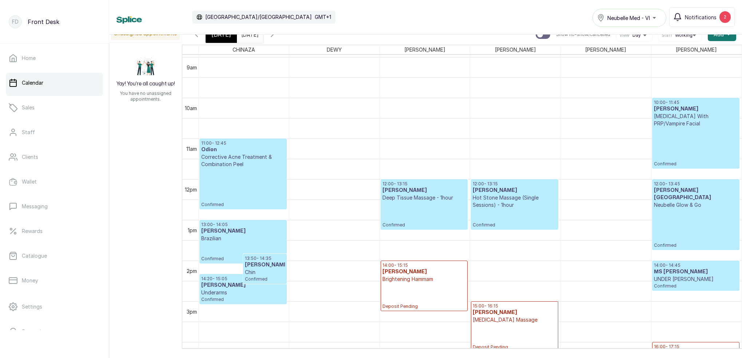
scroll to position [240, 0]
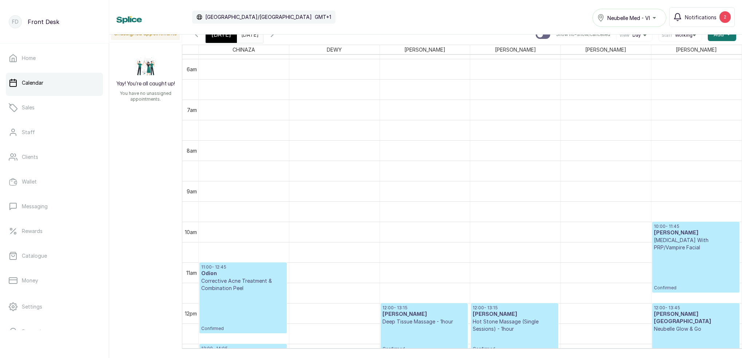
click at [216, 35] on span "[DATE]" at bounding box center [221, 34] width 20 height 9
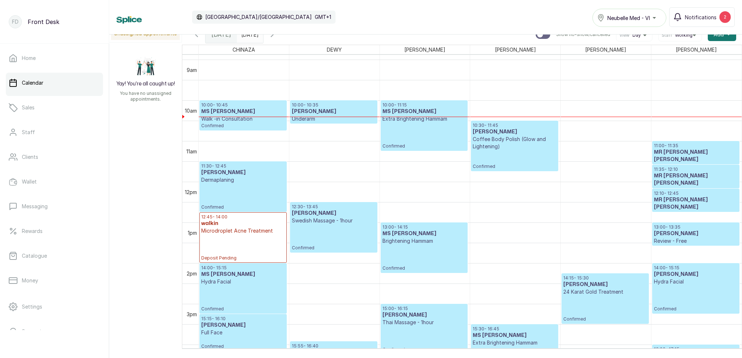
scroll to position [358, 0]
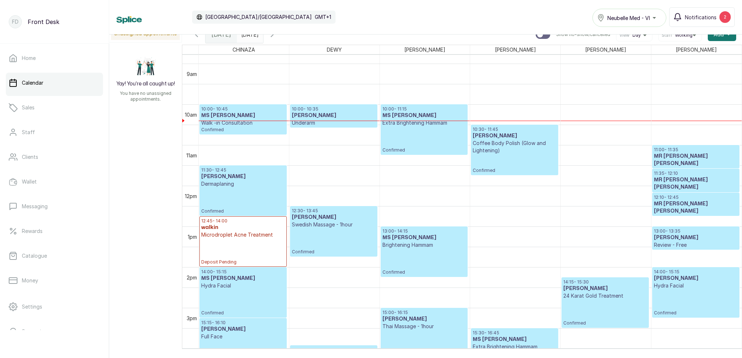
click at [258, 124] on p "Walk -in Consultation" at bounding box center [243, 122] width 84 height 7
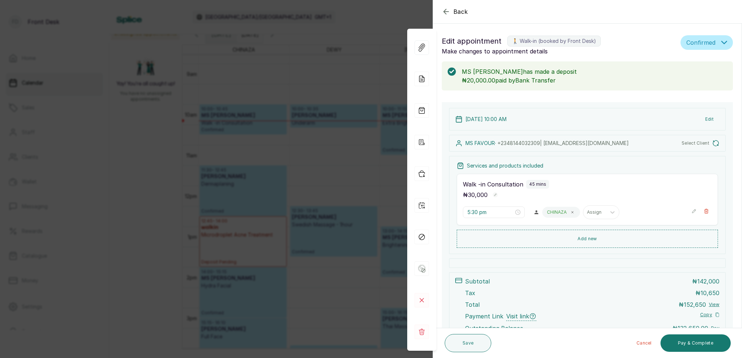
type input "10:00 am"
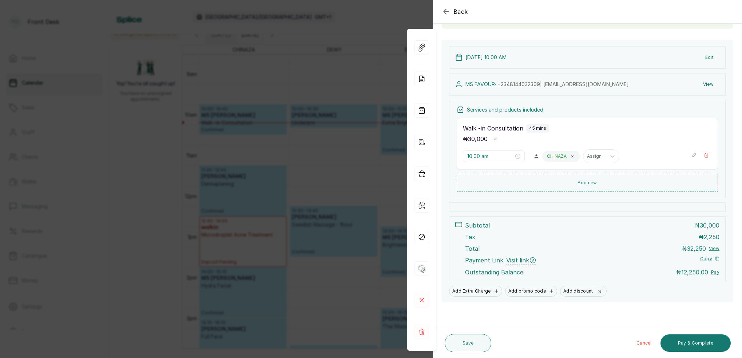
scroll to position [61, 0]
click at [443, 10] on icon "button" at bounding box center [446, 11] width 9 height 9
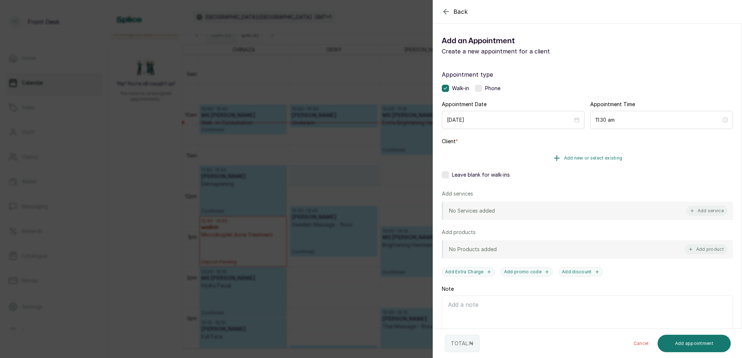
click at [583, 159] on span "Add new or select existing" at bounding box center [593, 158] width 59 height 6
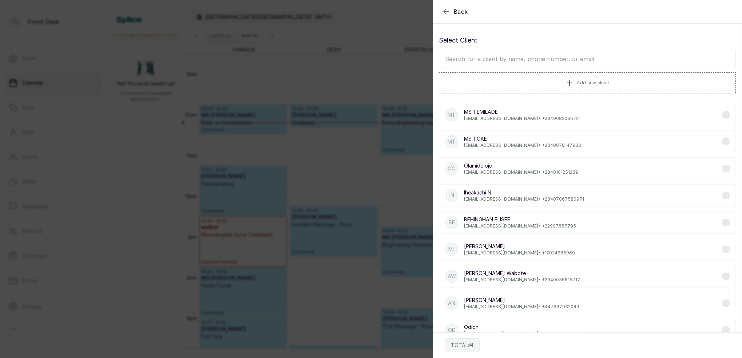
click at [513, 59] on input "text" at bounding box center [587, 59] width 297 height 18
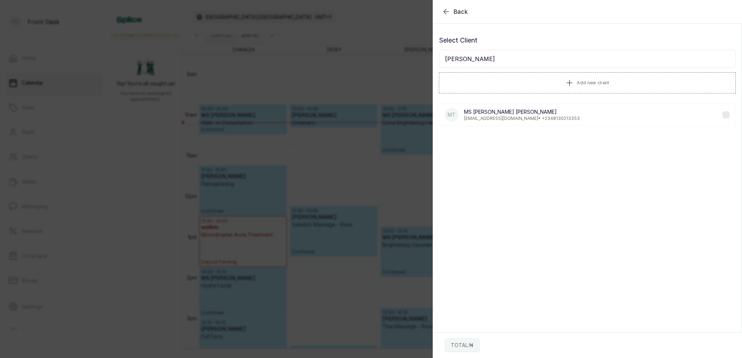
type input "[PERSON_NAME]"
click at [491, 112] on p "[PERSON_NAME]" at bounding box center [522, 111] width 116 height 7
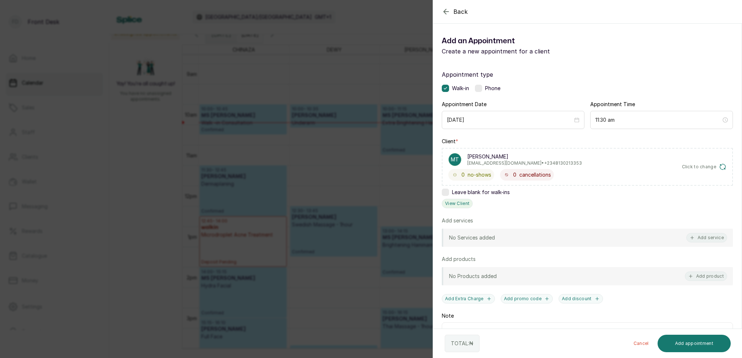
click at [459, 204] on button "View Client" at bounding box center [457, 203] width 31 height 9
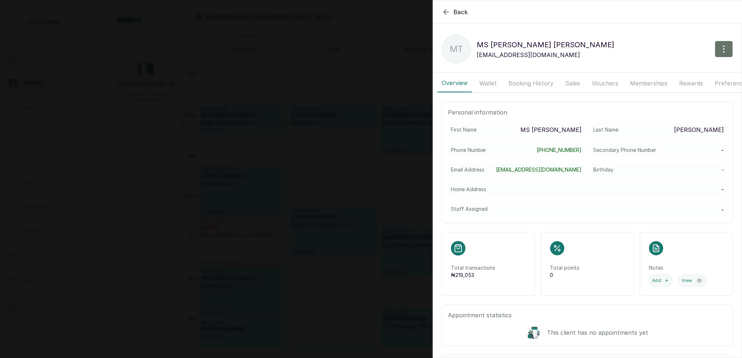
click at [493, 78] on button "Wallet" at bounding box center [488, 83] width 26 height 18
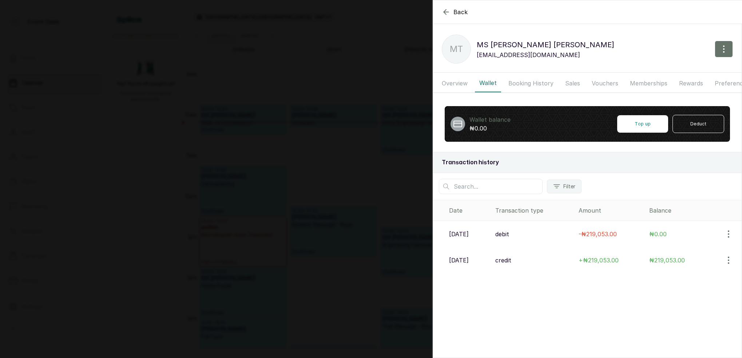
click at [602, 79] on button "Vouchers" at bounding box center [604, 83] width 35 height 18
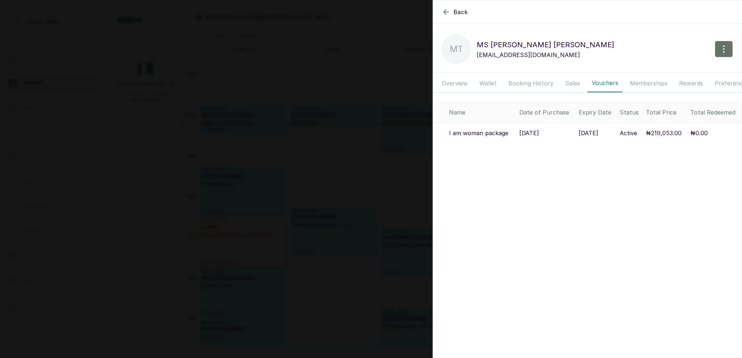
click at [493, 135] on p "I am woman package" at bounding box center [478, 133] width 59 height 9
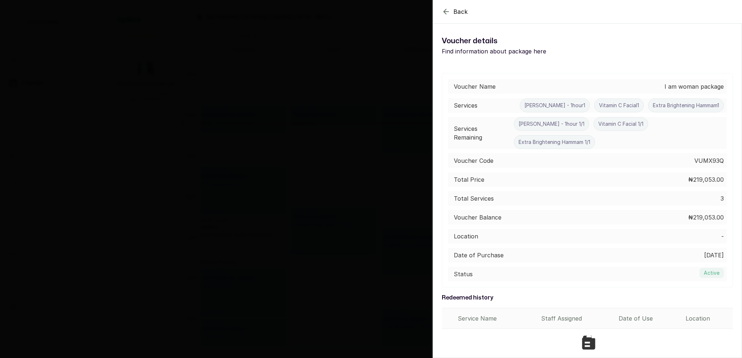
scroll to position [0, 0]
click at [445, 15] on icon "button" at bounding box center [446, 11] width 9 height 9
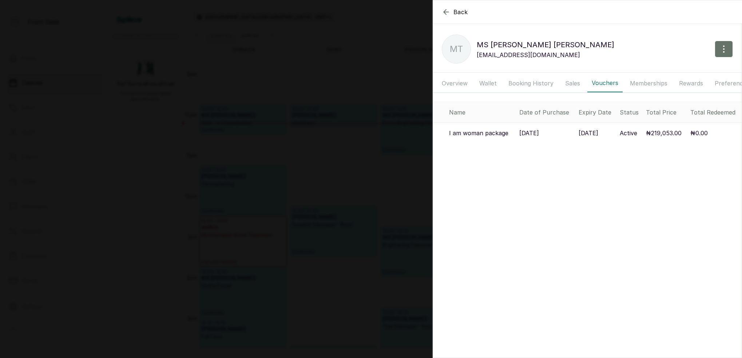
click at [443, 13] on icon "button" at bounding box center [446, 12] width 9 height 9
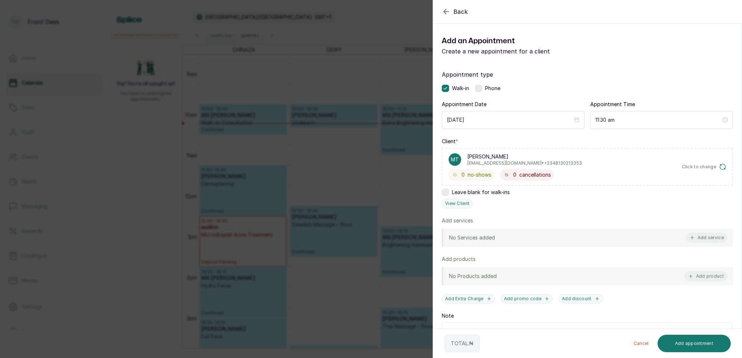
click at [446, 13] on icon "button" at bounding box center [446, 11] width 9 height 9
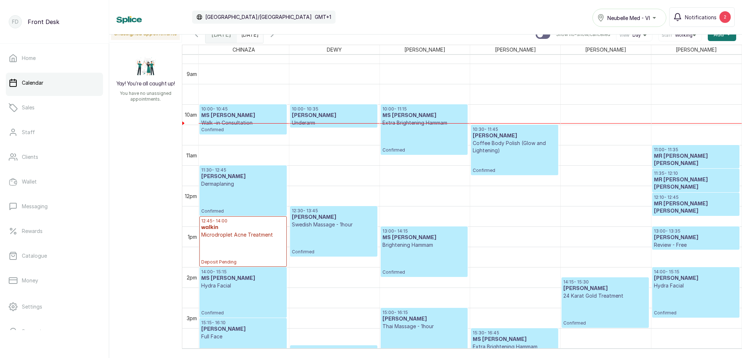
click at [263, 36] on span at bounding box center [256, 33] width 14 height 12
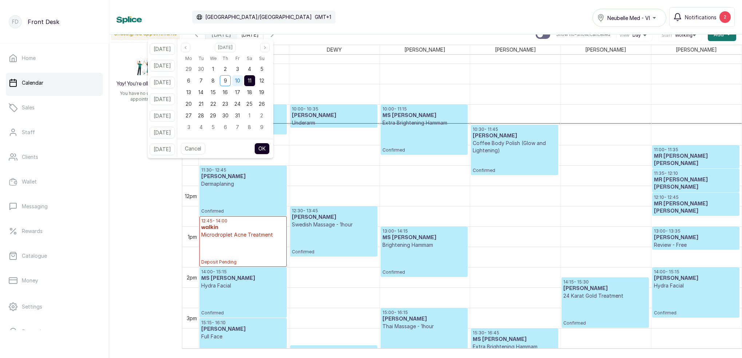
click at [240, 81] on span "10" at bounding box center [237, 80] width 5 height 6
drag, startPoint x: 256, startPoint y: 79, endPoint x: 265, endPoint y: 92, distance: 15.4
click at [251, 79] on span "11" at bounding box center [250, 80] width 4 height 6
click at [270, 147] on button "OK" at bounding box center [261, 149] width 15 height 12
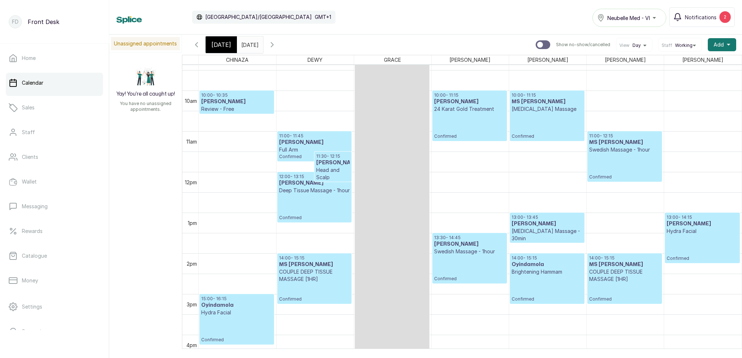
scroll to position [398, 0]
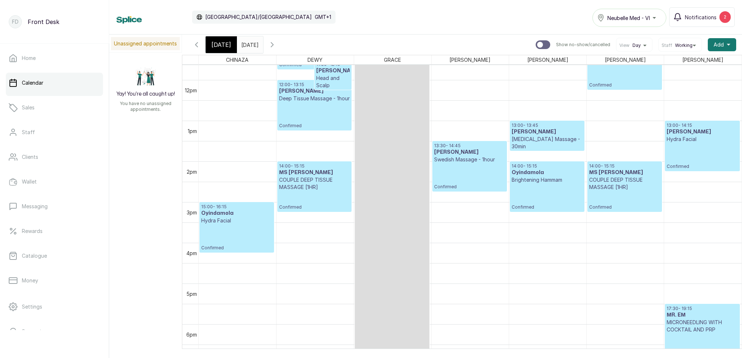
click at [277, 45] on icon "button" at bounding box center [272, 44] width 9 height 9
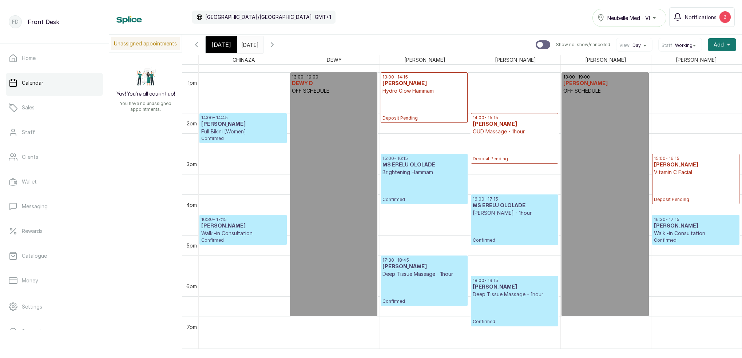
click at [226, 45] on span "[DATE]" at bounding box center [221, 44] width 20 height 9
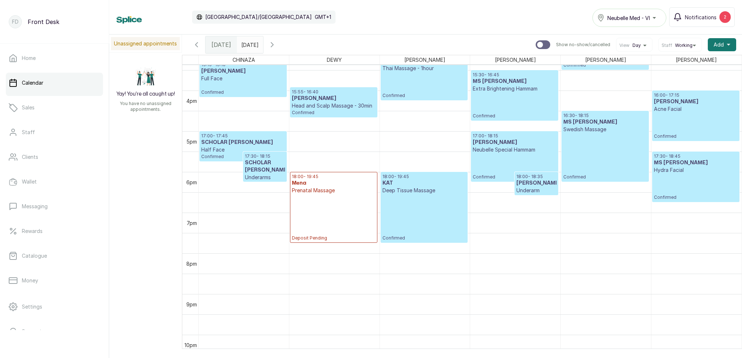
click at [277, 48] on icon "button" at bounding box center [272, 44] width 9 height 9
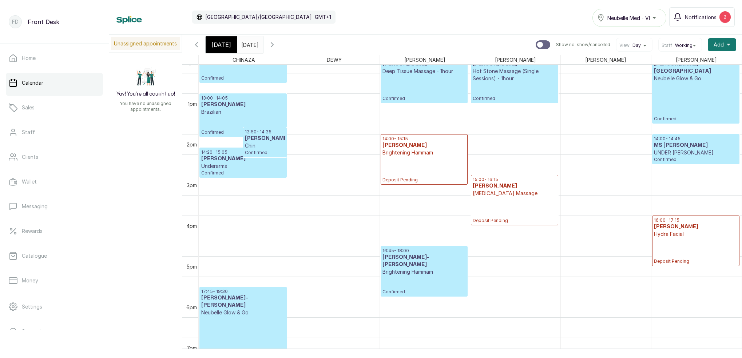
click at [277, 48] on icon "button" at bounding box center [272, 44] width 9 height 9
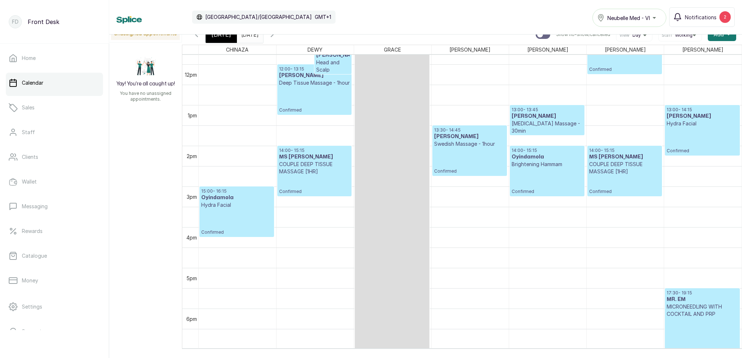
scroll to position [498, 0]
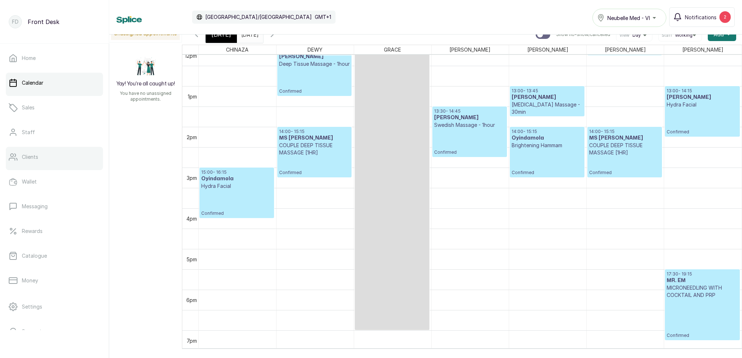
click at [51, 164] on link "Clients" at bounding box center [54, 157] width 97 height 20
